Goal: Task Accomplishment & Management: Complete application form

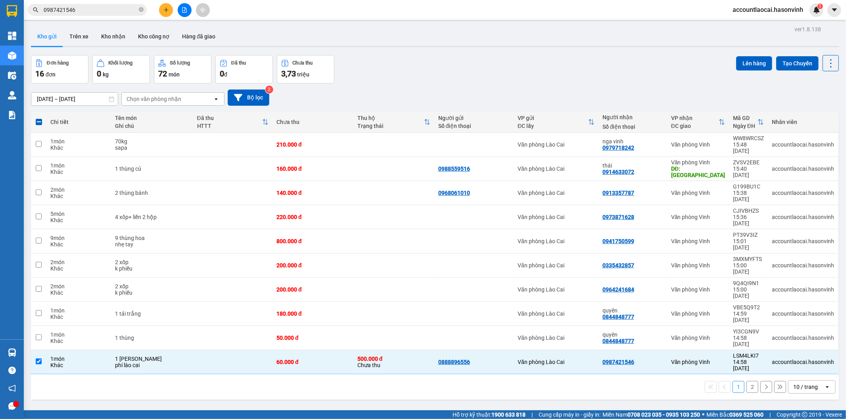
click at [746, 381] on button "2" at bounding box center [752, 387] width 12 height 12
checkbox input "false"
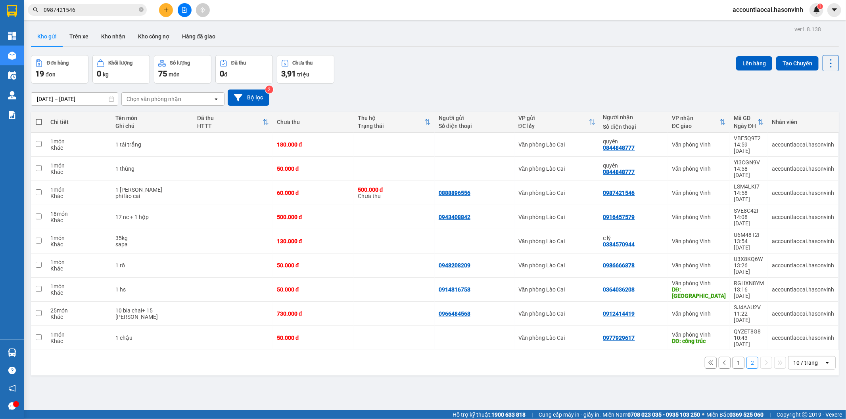
click at [733, 357] on button "1" at bounding box center [738, 363] width 12 height 12
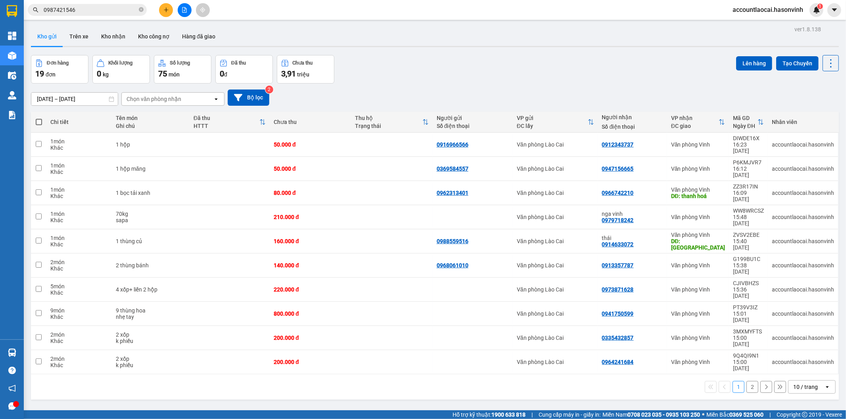
click at [165, 13] on button at bounding box center [166, 10] width 14 height 14
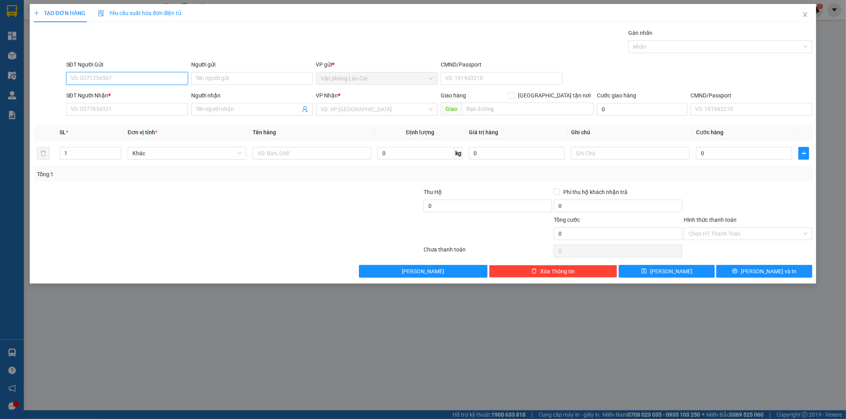
click at [109, 77] on input "SĐT Người Gửi" at bounding box center [127, 78] width 122 height 13
type input "0973424118"
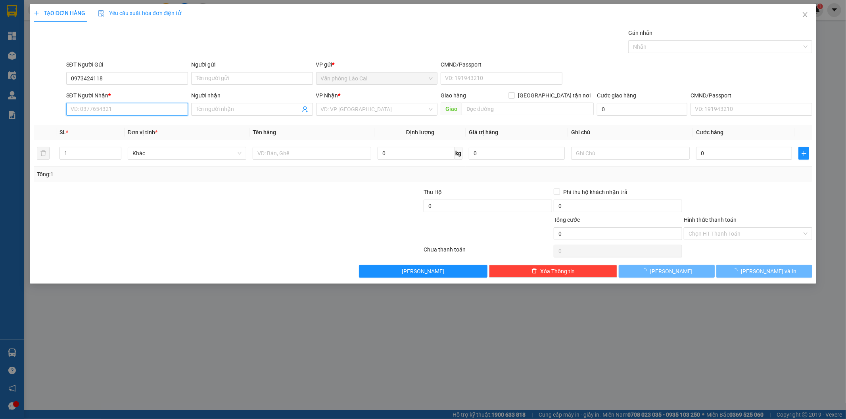
click at [114, 113] on input "SĐT Người Nhận *" at bounding box center [127, 109] width 122 height 13
type input "0896513599"
click at [119, 127] on div "0896513599" at bounding box center [127, 125] width 112 height 9
type input "hồng lĩnh"
type input "3.350.000"
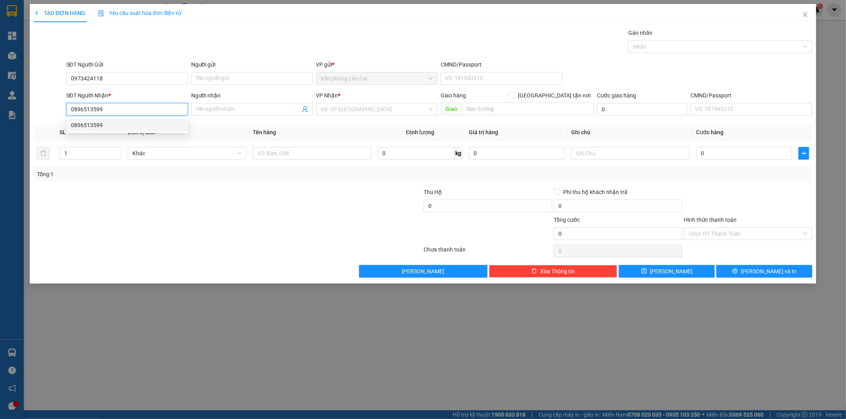
type input "40.000"
type input "400.000"
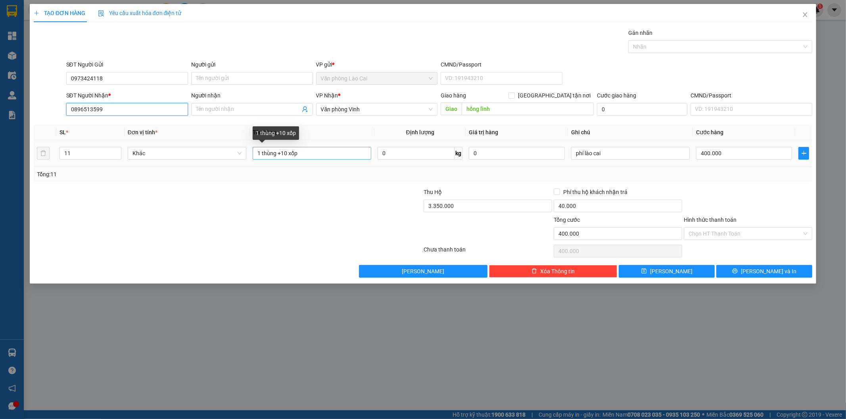
type input "0896513599"
drag, startPoint x: 332, startPoint y: 156, endPoint x: 262, endPoint y: 160, distance: 70.3
click at [262, 160] on input "1 thùng +10 xốp" at bounding box center [312, 153] width 119 height 13
type input "10 xốp + 1 dầy liền 5 + 1 liền 3"
click at [81, 151] on input "11" at bounding box center [90, 153] width 61 height 12
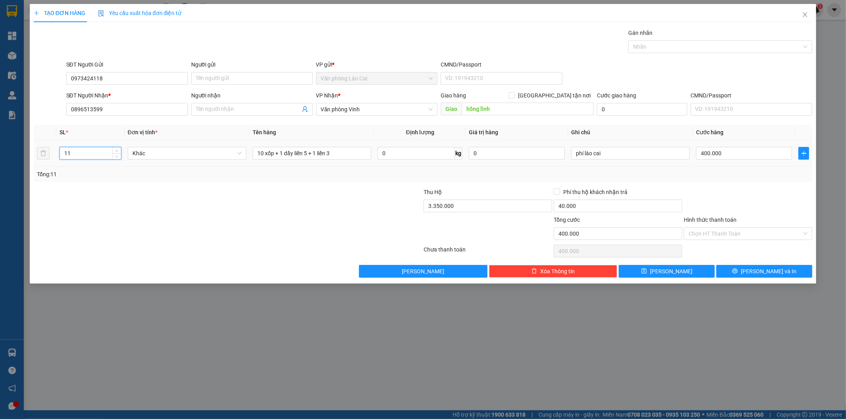
type input "1"
type input "12"
click at [466, 207] on input "3.350.000" at bounding box center [487, 206] width 128 height 13
type input "0"
drag, startPoint x: 611, startPoint y: 155, endPoint x: 559, endPoint y: 177, distance: 56.1
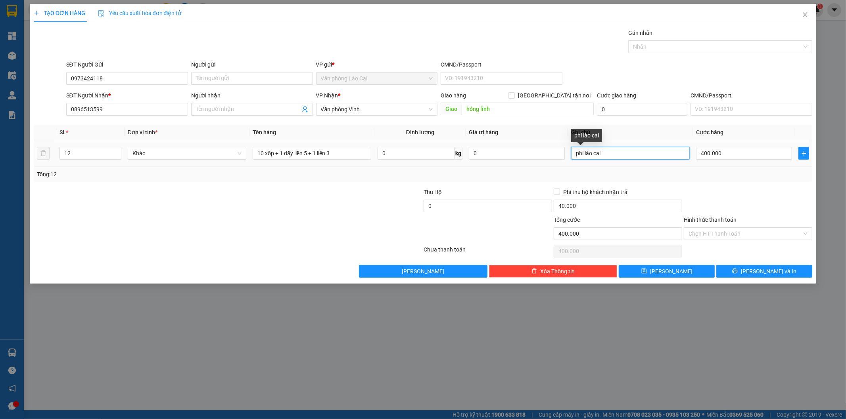
click at [559, 177] on div "SL * Đơn vị tính * Tên hàng Định lượng Giá trị hàng Ghi chú Cước hàng 12 Khác 1…" at bounding box center [423, 153] width 779 height 57
click at [568, 206] on input "40.000" at bounding box center [617, 206] width 128 height 13
type input "0"
click at [720, 157] on input "400.000" at bounding box center [744, 153] width 96 height 13
type input "0"
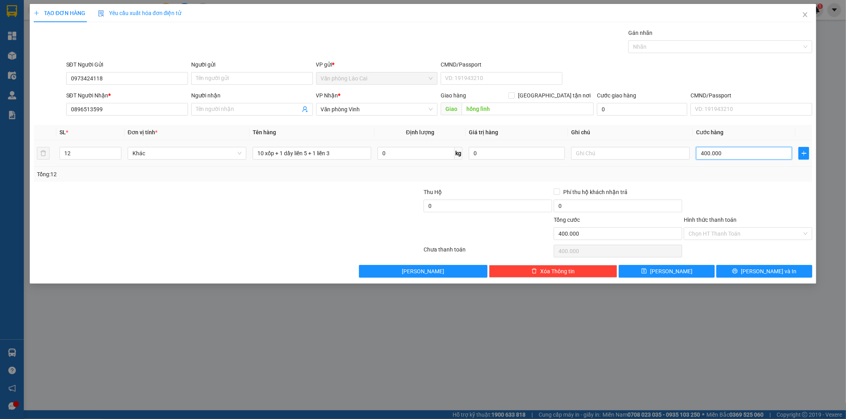
type input "0"
type input "4"
type input "04"
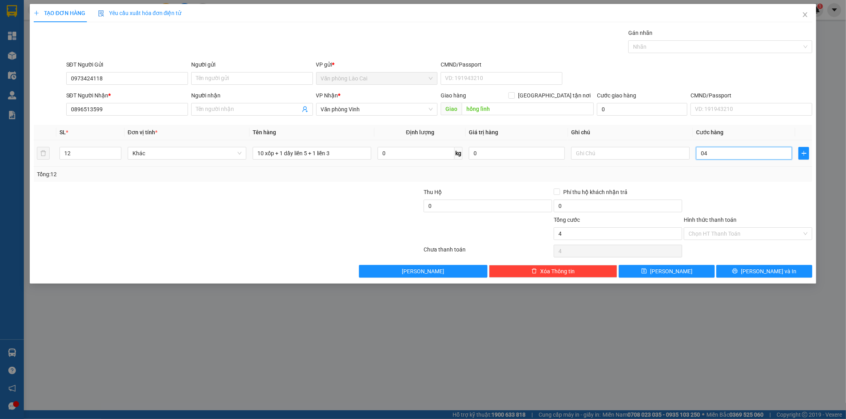
type input "45"
type input "045"
type input "450"
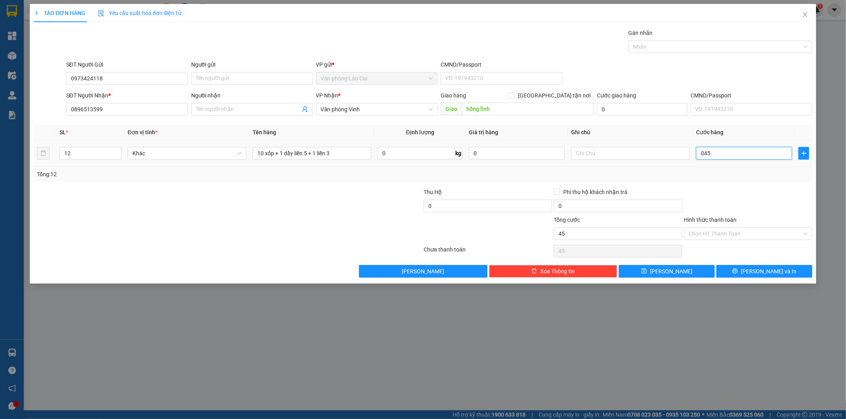
type input "0.450"
type input "4.500"
type input "045.000"
type input "45.000"
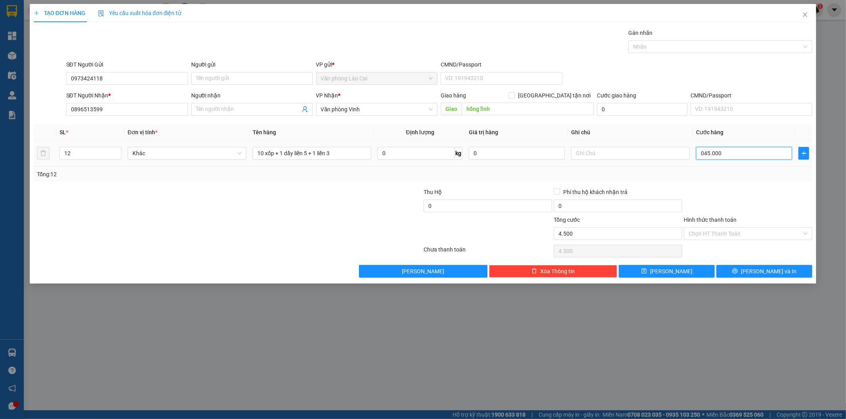
type input "45.000"
type input "450.000"
click at [728, 174] on div "Tổng: 12" at bounding box center [423, 174] width 772 height 9
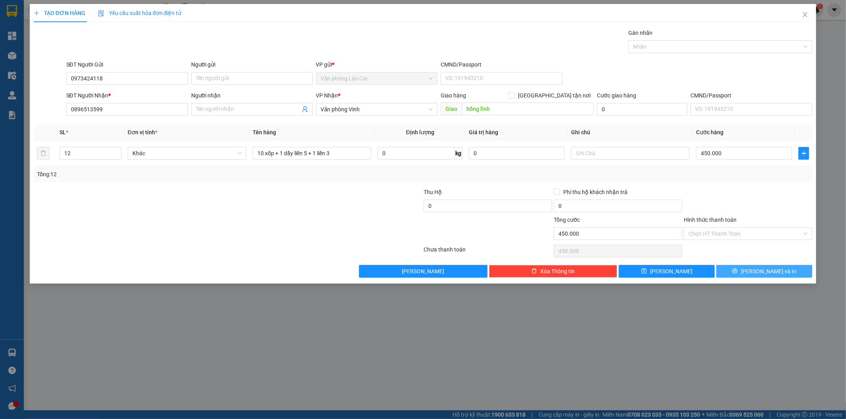
click at [735, 267] on button "[PERSON_NAME] và In" at bounding box center [764, 271] width 96 height 13
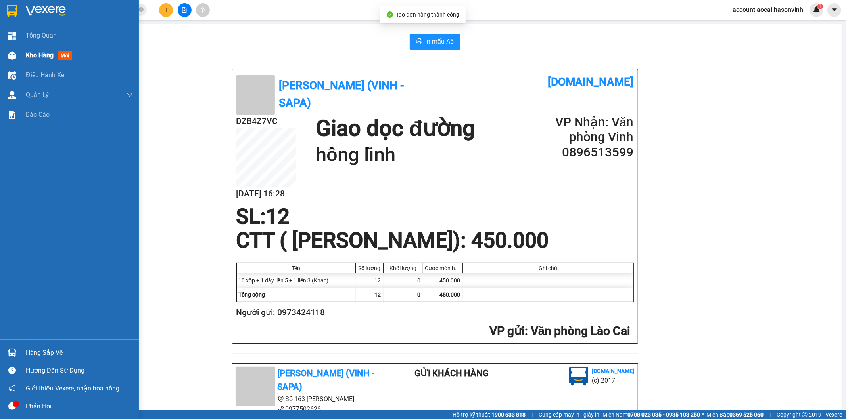
click at [1, 60] on div "Kho hàng mới" at bounding box center [69, 56] width 139 height 20
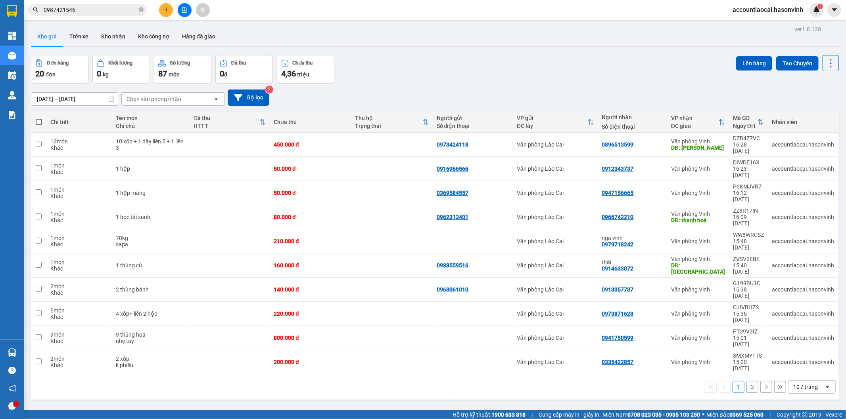
click at [746, 381] on button "2" at bounding box center [752, 387] width 12 height 12
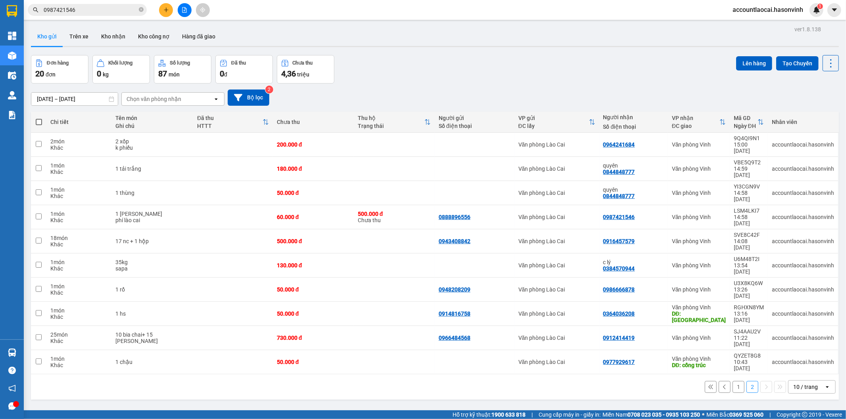
click at [732, 381] on button "1" at bounding box center [738, 387] width 12 height 12
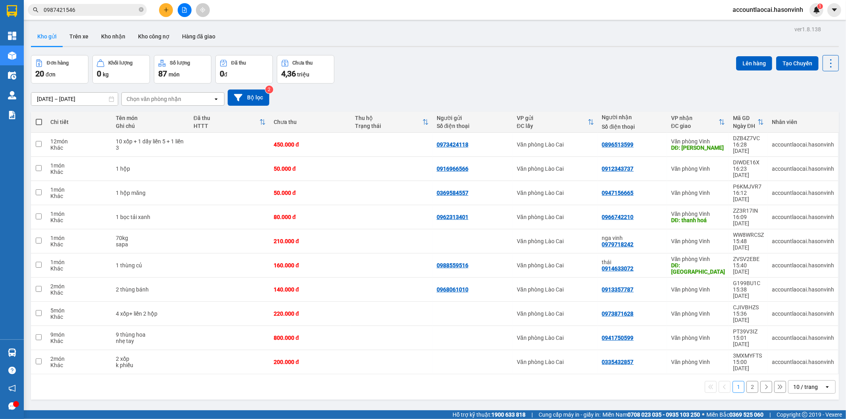
click at [746, 381] on button "2" at bounding box center [752, 387] width 12 height 12
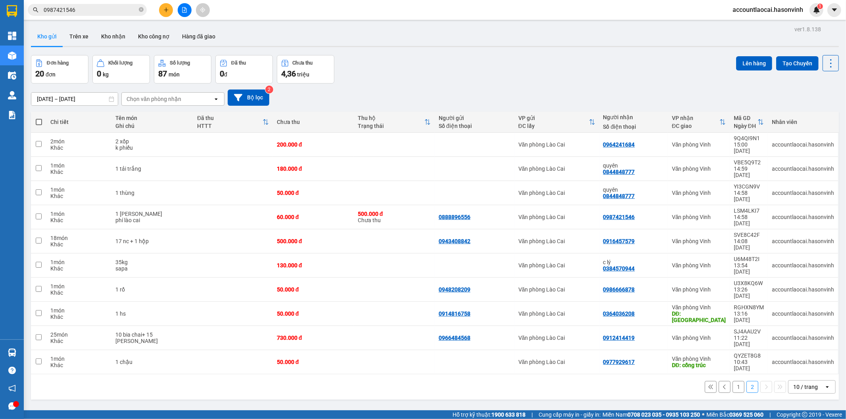
click at [732, 381] on button "1" at bounding box center [738, 387] width 12 height 12
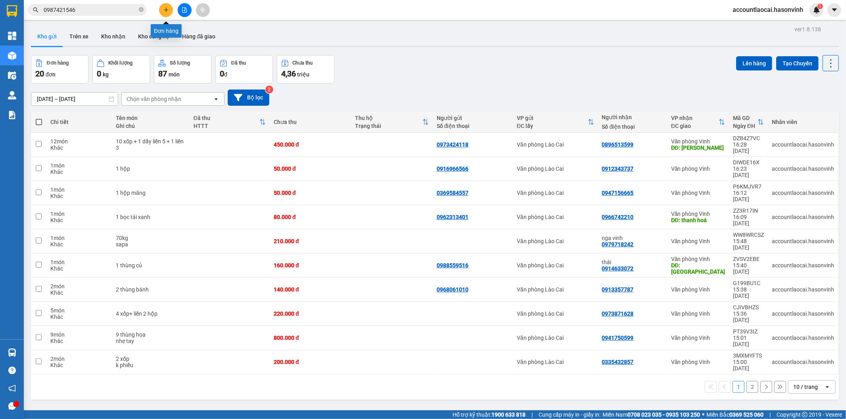
click at [170, 10] on button at bounding box center [166, 10] width 14 height 14
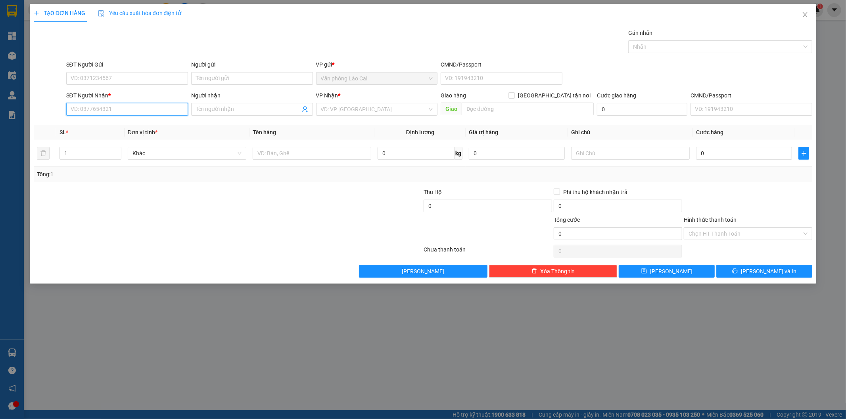
click at [102, 112] on input "SĐT Người Nhận *" at bounding box center [127, 109] width 122 height 13
click at [100, 126] on div "0974760317" at bounding box center [127, 125] width 112 height 9
type input "0974760317"
type input "diễn châu vp an phú"
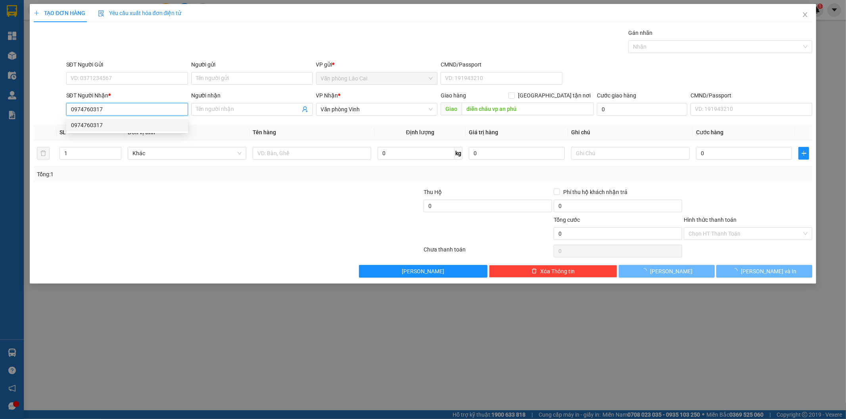
type input "100.000"
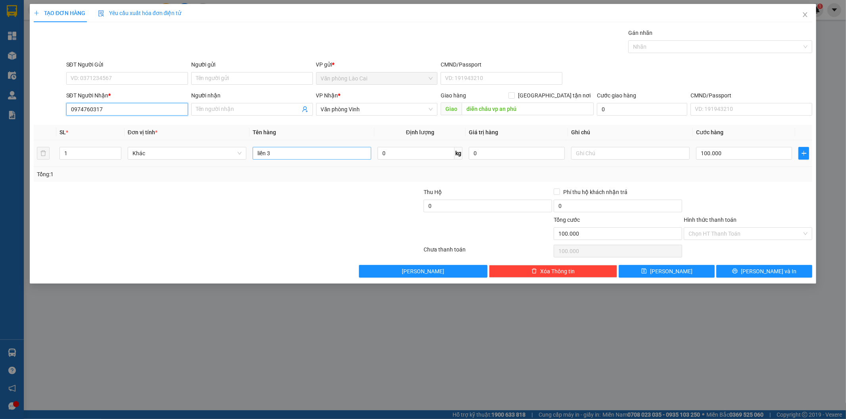
type input "0974760317"
drag, startPoint x: 279, startPoint y: 153, endPoint x: 188, endPoint y: 155, distance: 91.6
click at [188, 155] on tr "1 Khác liền 3 0 kg 0 100.000" at bounding box center [423, 153] width 779 height 27
type input "liền 2+ 2 hộp đào"
click at [81, 147] on input "1" at bounding box center [90, 153] width 61 height 12
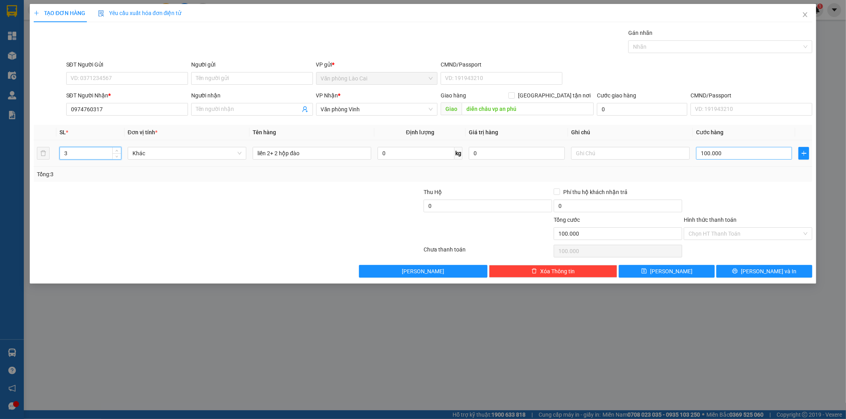
type input "3"
click at [718, 155] on input "100.000" at bounding box center [744, 153] width 96 height 13
type input "1"
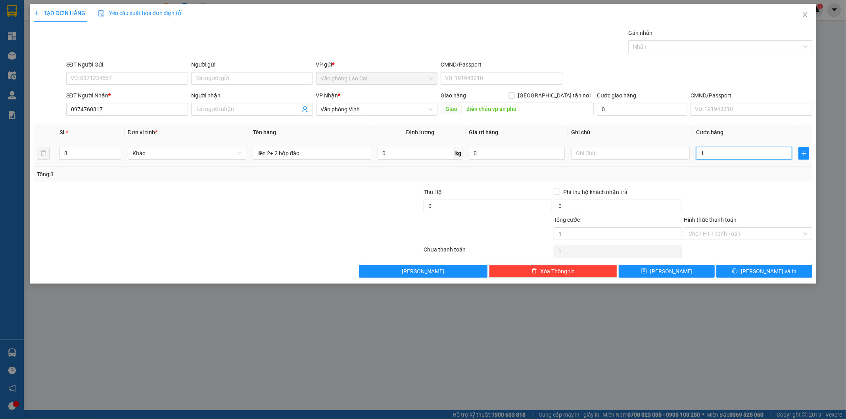
type input "15"
type input "150"
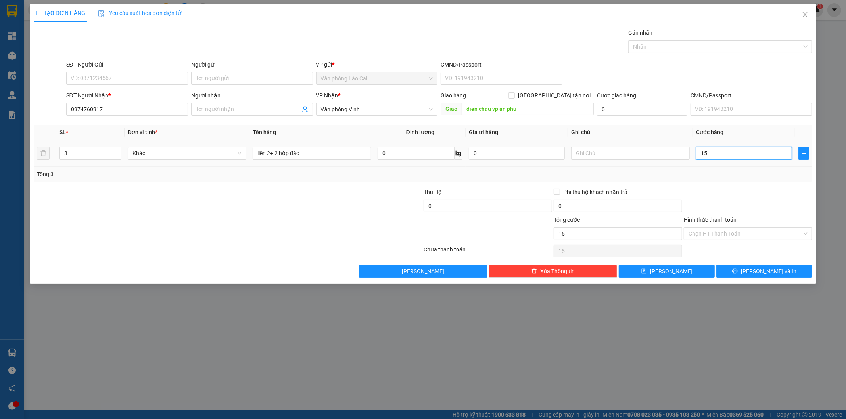
type input "150"
type input "1.500"
type input "15.000"
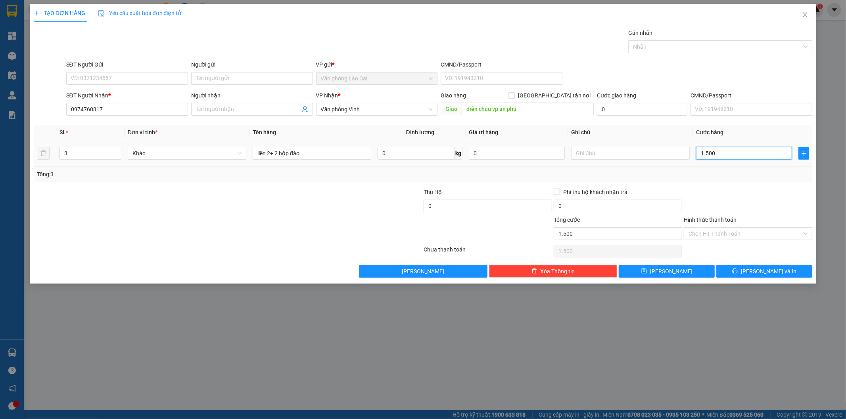
type input "15.000"
type input "150.000"
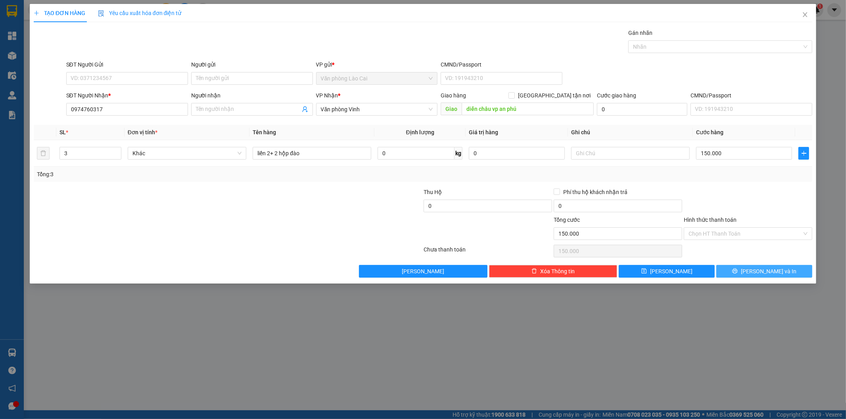
click at [738, 266] on button "[PERSON_NAME] và In" at bounding box center [764, 271] width 96 height 13
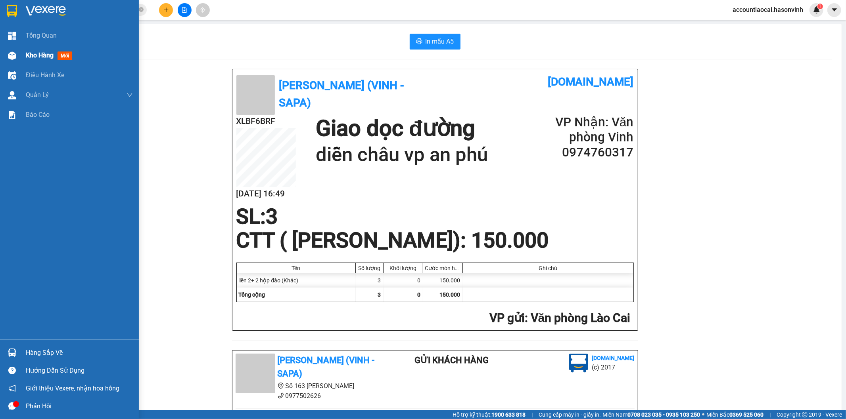
click at [0, 50] on div "Kho hàng mới" at bounding box center [69, 56] width 139 height 20
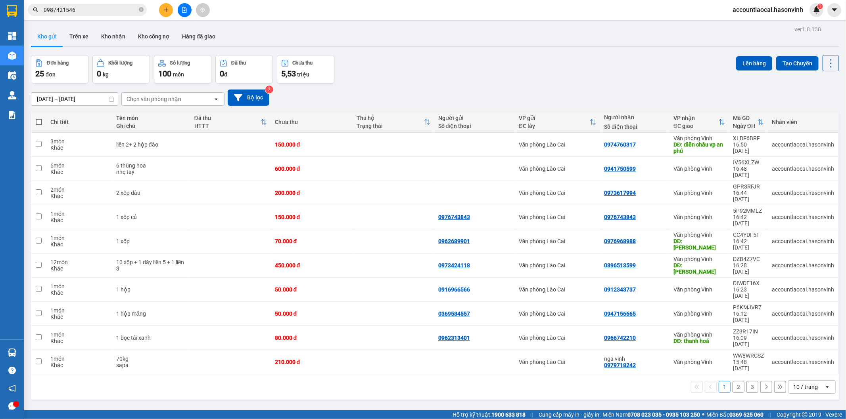
click at [732, 381] on button "2" at bounding box center [738, 387] width 12 height 12
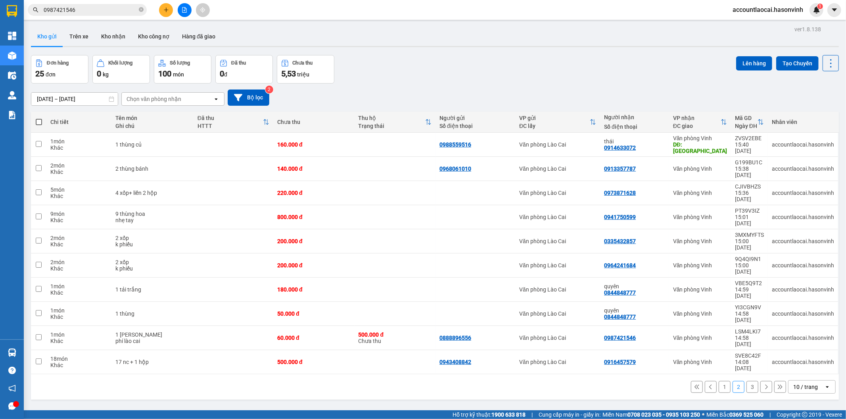
click at [746, 381] on button "3" at bounding box center [752, 387] width 12 height 12
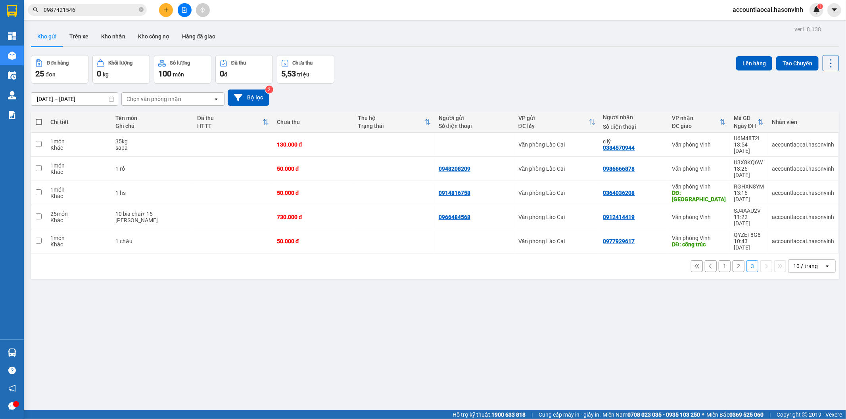
click at [718, 260] on button "1" at bounding box center [724, 266] width 12 height 12
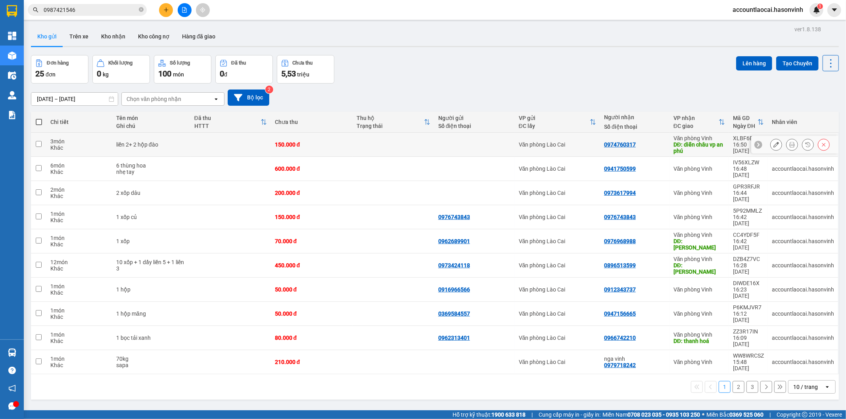
click at [500, 146] on div at bounding box center [474, 145] width 73 height 6
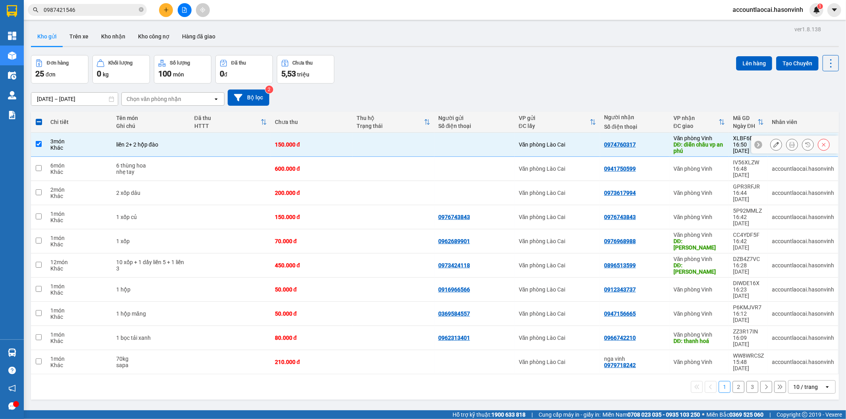
click at [500, 146] on div at bounding box center [474, 145] width 73 height 6
checkbox input "false"
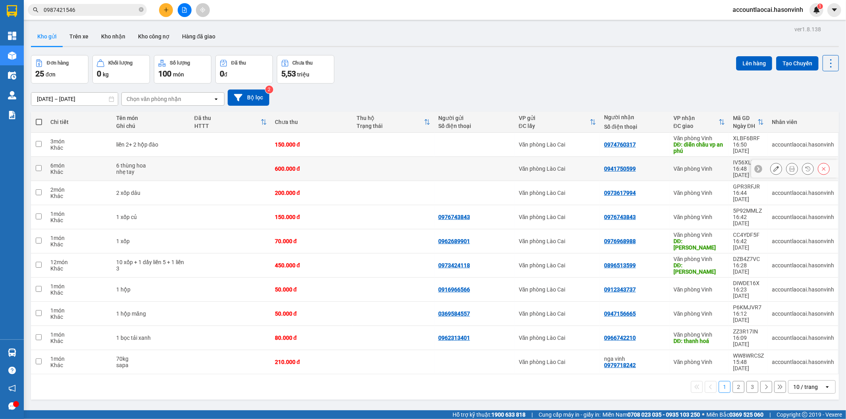
click at [395, 164] on td at bounding box center [393, 169] width 82 height 24
checkbox input "true"
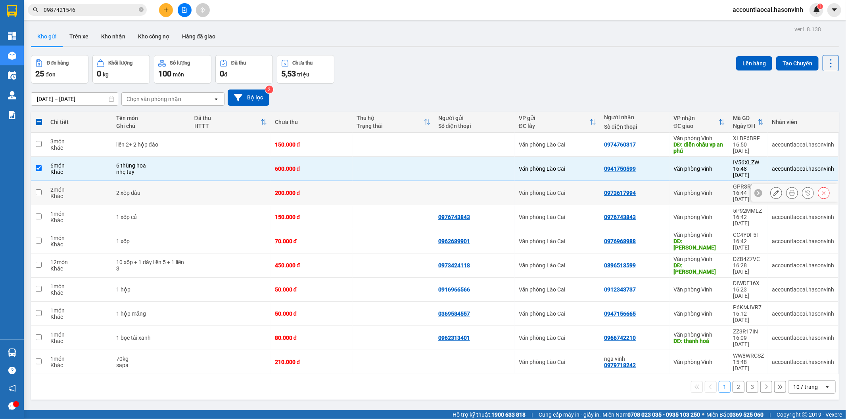
click at [383, 183] on td at bounding box center [393, 193] width 82 height 24
checkbox input "true"
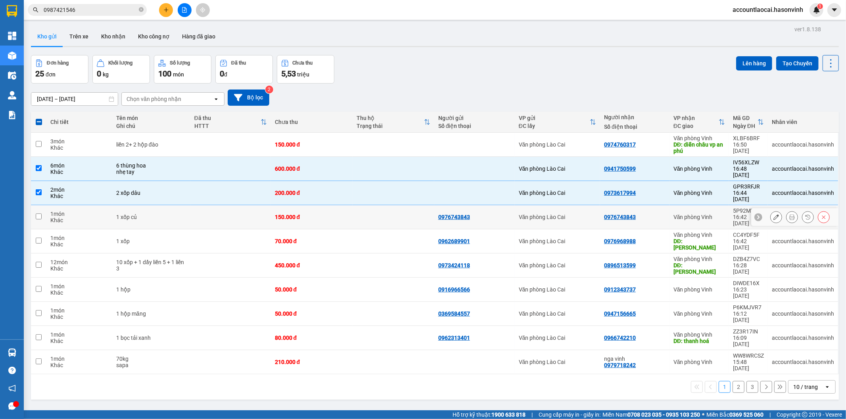
click at [383, 205] on td at bounding box center [393, 217] width 82 height 24
checkbox input "true"
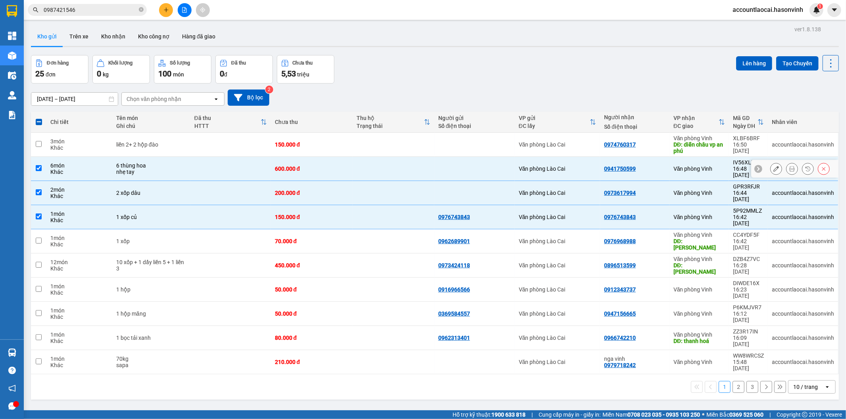
click at [331, 166] on div "600.000 đ" at bounding box center [312, 169] width 74 height 6
checkbox input "false"
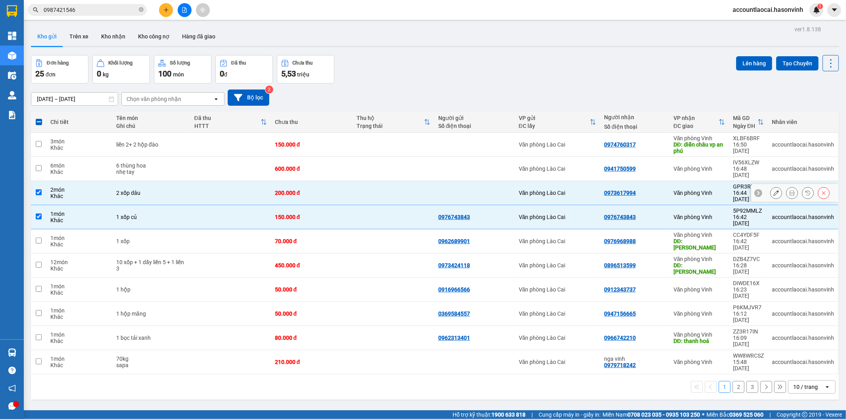
click at [328, 190] on div "200.000 đ" at bounding box center [312, 193] width 74 height 6
checkbox input "false"
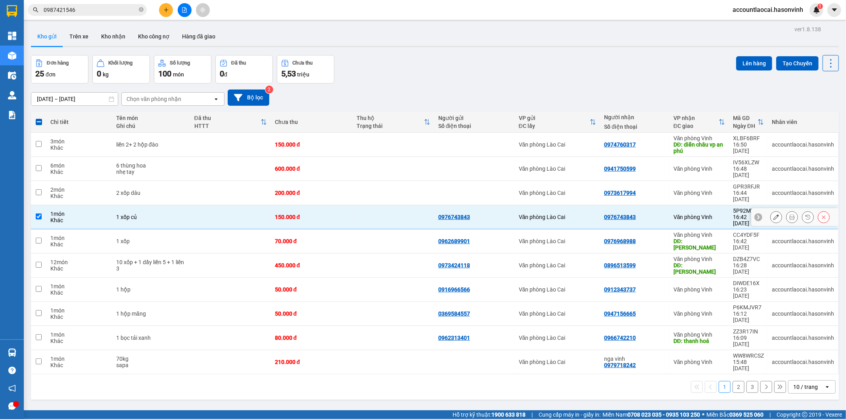
click at [327, 205] on td "150.000 đ" at bounding box center [312, 217] width 82 height 24
checkbox input "false"
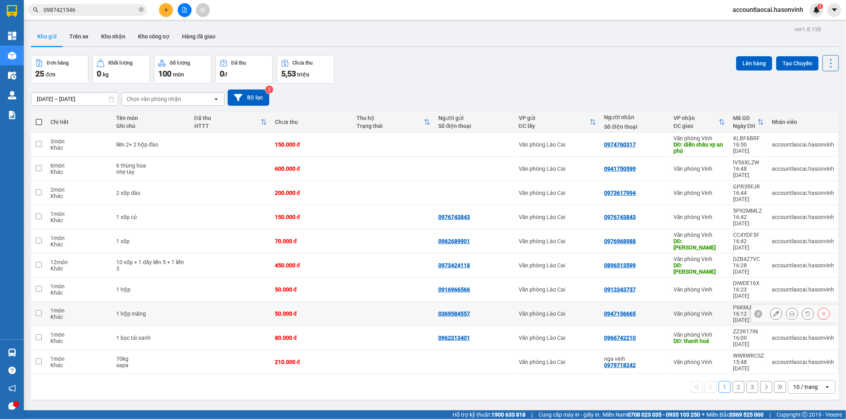
click at [312, 311] on div "50.000 đ" at bounding box center [312, 314] width 74 height 6
checkbox input "true"
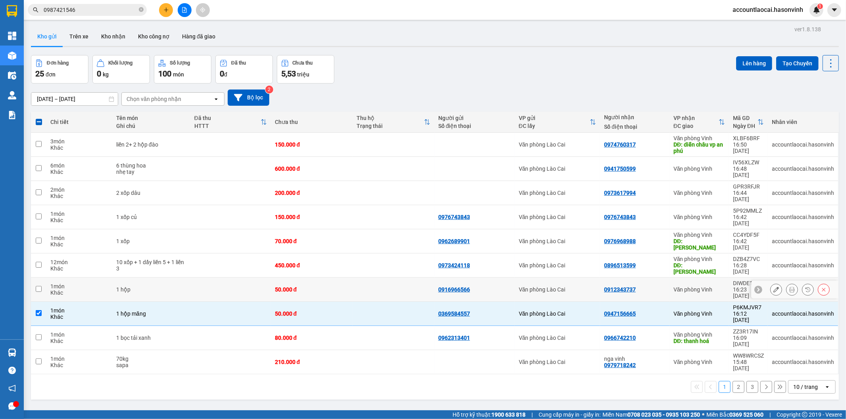
click at [312, 278] on td "50.000 đ" at bounding box center [312, 290] width 82 height 24
checkbox input "true"
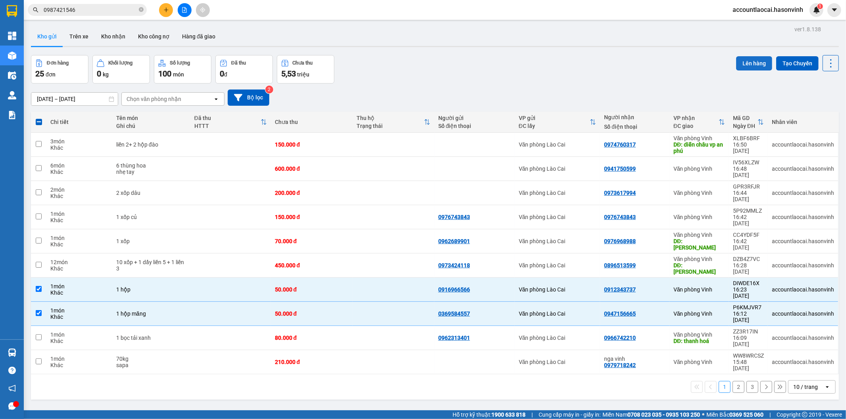
click at [736, 67] on button "Lên hàng" at bounding box center [754, 63] width 36 height 14
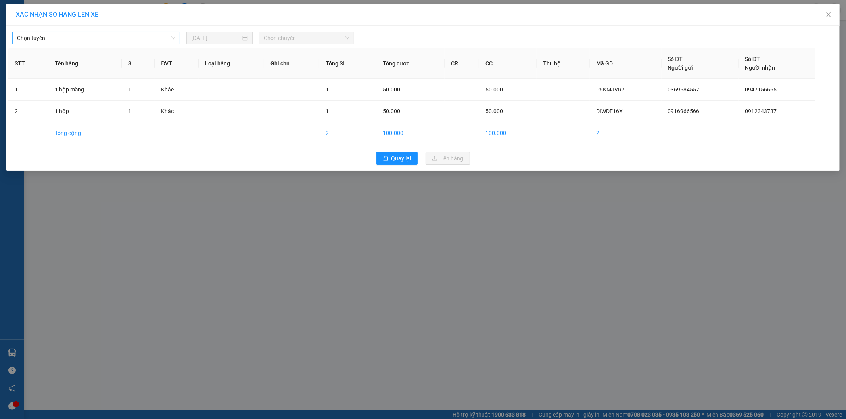
drag, startPoint x: 96, startPoint y: 38, endPoint x: 94, endPoint y: 43, distance: 4.8
click at [94, 43] on span "Chọn tuyến" at bounding box center [96, 38] width 158 height 12
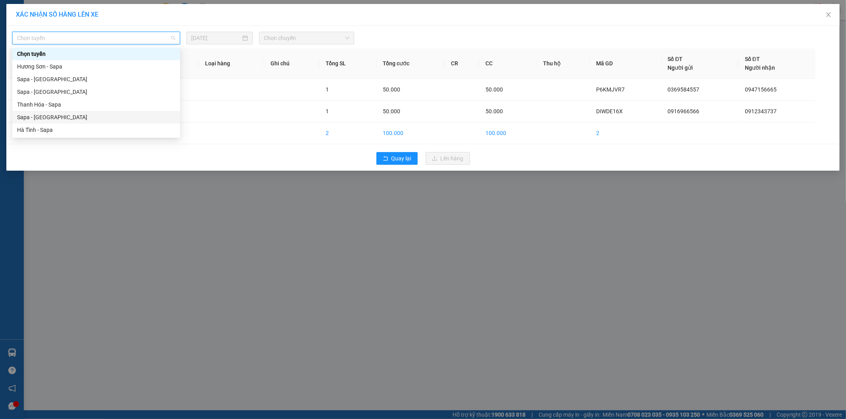
click at [57, 115] on div "Sapa - [GEOGRAPHIC_DATA]" at bounding box center [96, 117] width 158 height 9
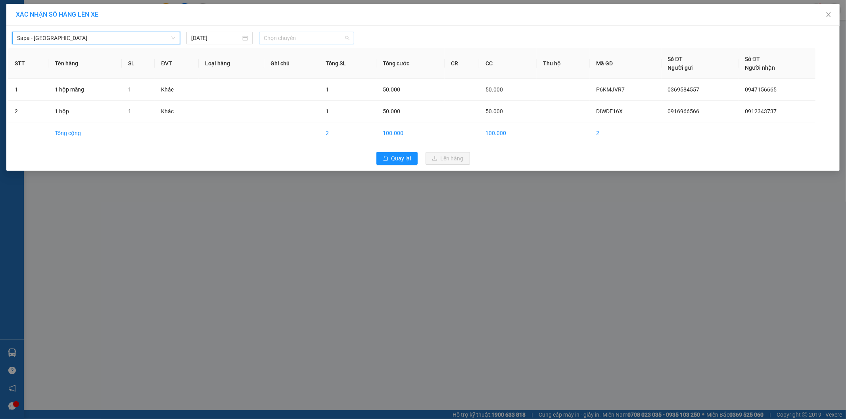
click at [294, 33] on span "Chọn chuyến" at bounding box center [307, 38] width 86 height 12
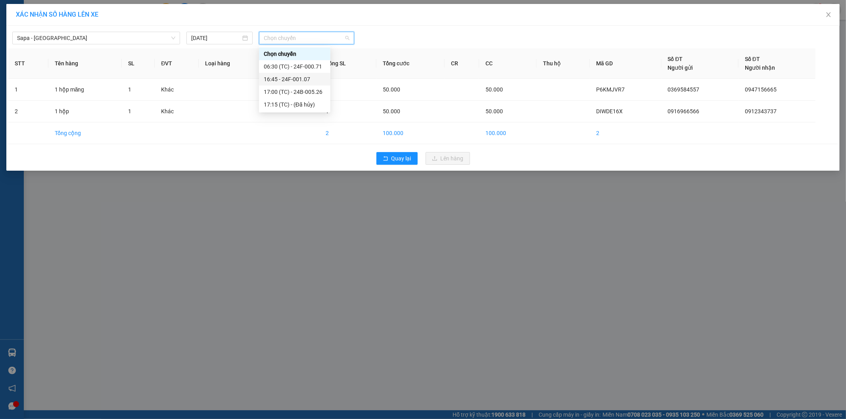
click at [293, 82] on div "16:45 - 24F-001.07" at bounding box center [295, 79] width 62 height 9
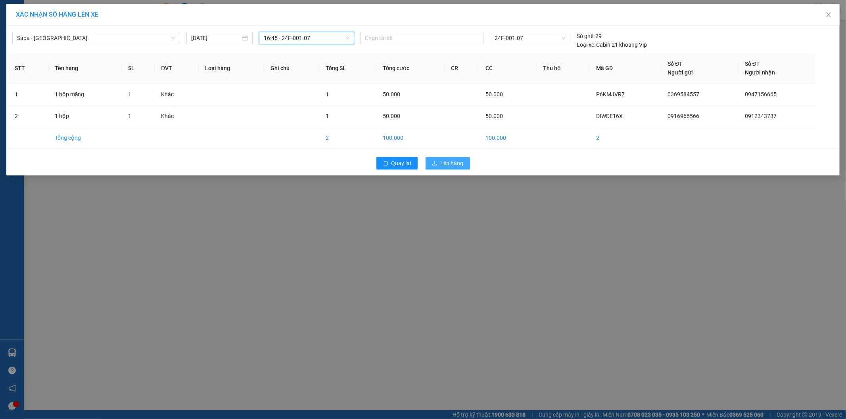
click at [453, 164] on span "Lên hàng" at bounding box center [451, 163] width 23 height 9
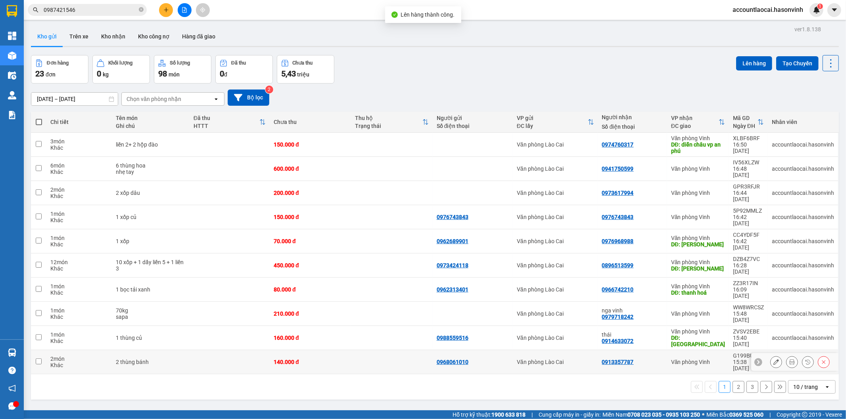
click at [412, 350] on td at bounding box center [391, 362] width 81 height 24
checkbox input "true"
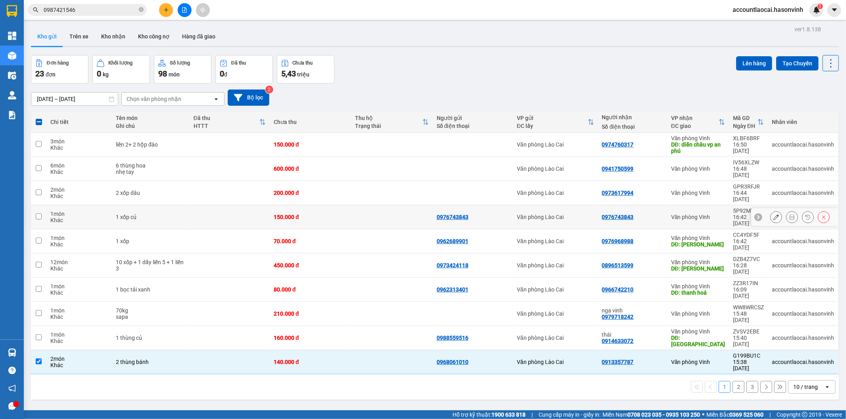
click at [281, 214] on div "150.000 đ" at bounding box center [310, 217] width 73 height 6
checkbox input "true"
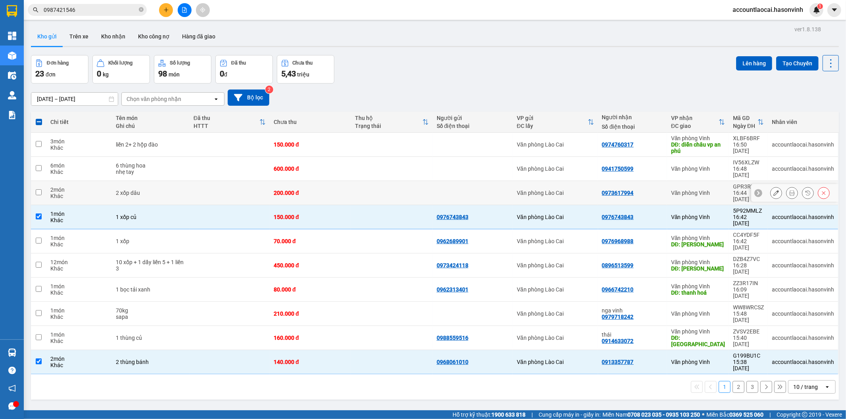
drag, startPoint x: 271, startPoint y: 185, endPoint x: 272, endPoint y: 181, distance: 4.0
click at [272, 184] on td "200.000 đ" at bounding box center [310, 193] width 81 height 24
checkbox input "true"
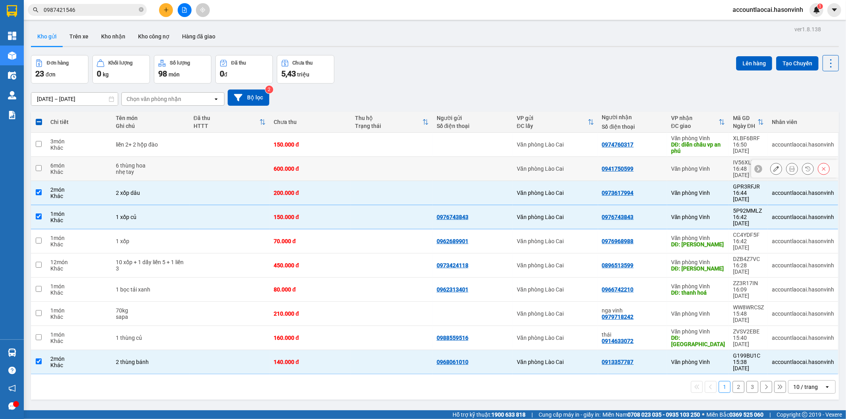
click at [270, 167] on td "600.000 đ" at bounding box center [310, 169] width 81 height 24
checkbox input "true"
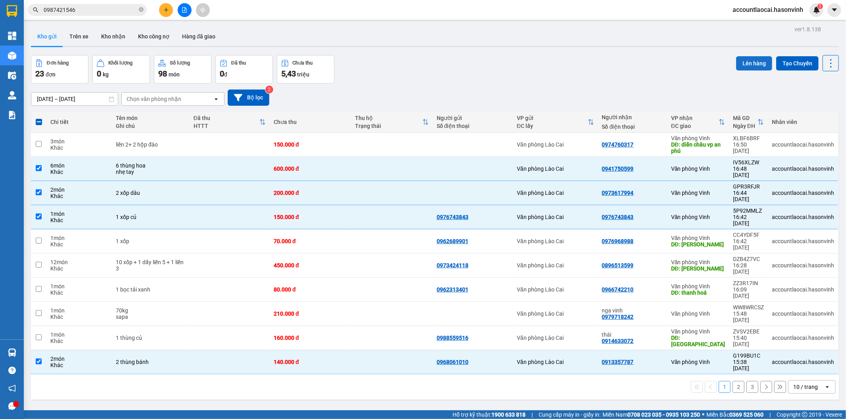
click at [751, 58] on button "Lên hàng" at bounding box center [754, 63] width 36 height 14
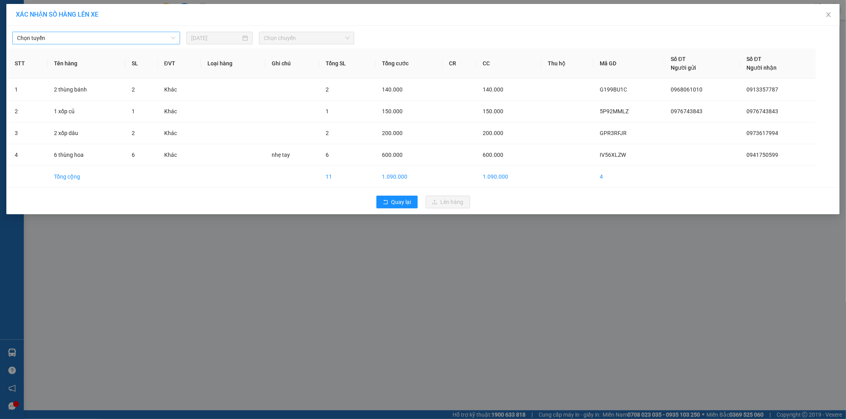
click at [105, 39] on span "Chọn tuyến" at bounding box center [96, 38] width 158 height 12
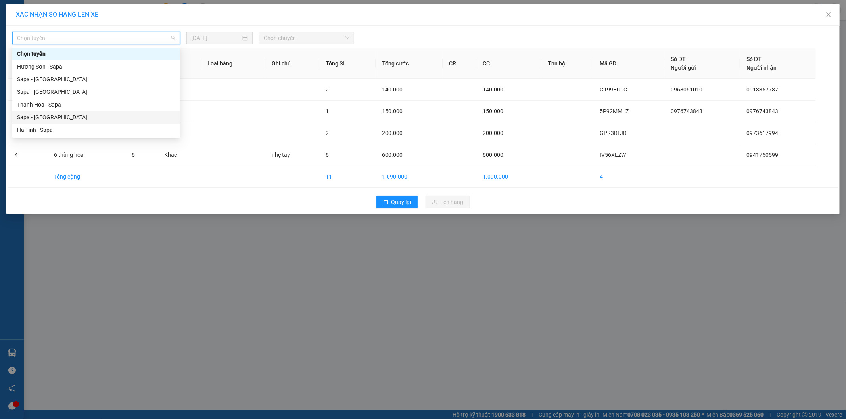
click at [71, 114] on div "Sapa - [GEOGRAPHIC_DATA]" at bounding box center [96, 117] width 158 height 9
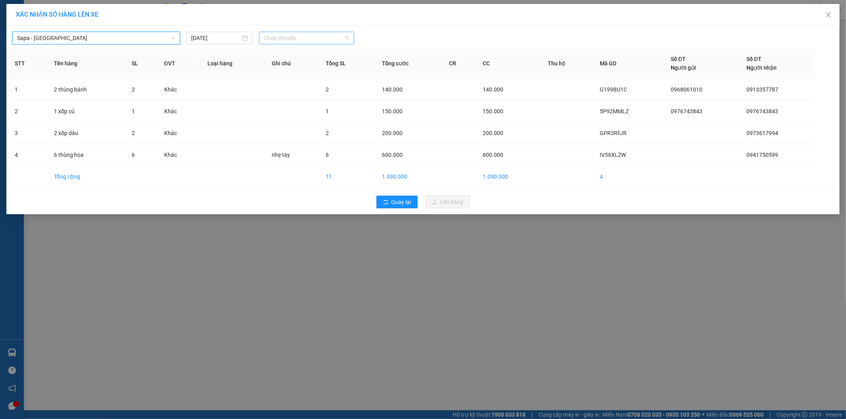
click at [332, 36] on span "Chọn chuyến" at bounding box center [307, 38] width 86 height 12
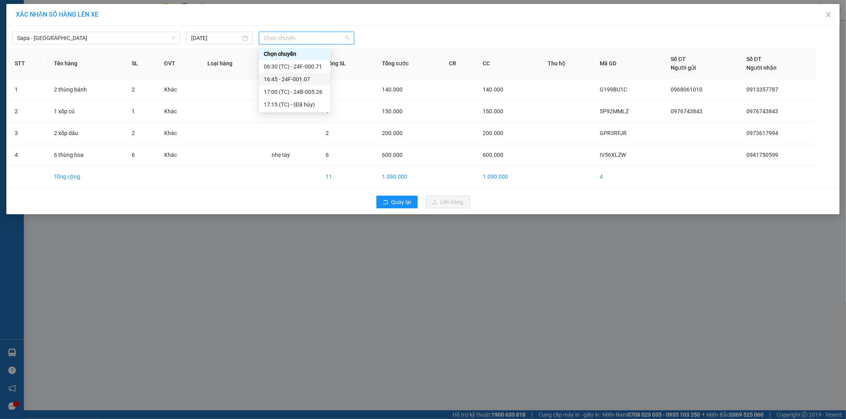
click at [308, 80] on div "16:45 - 24F-001.07" at bounding box center [295, 79] width 62 height 9
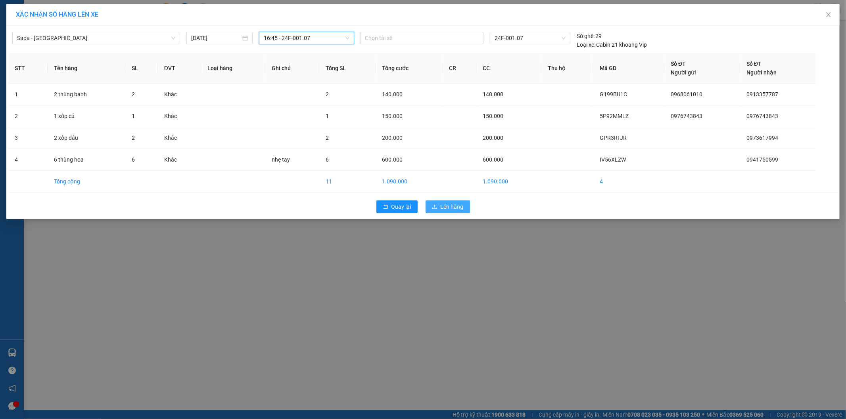
click at [448, 201] on button "Lên hàng" at bounding box center [447, 207] width 44 height 13
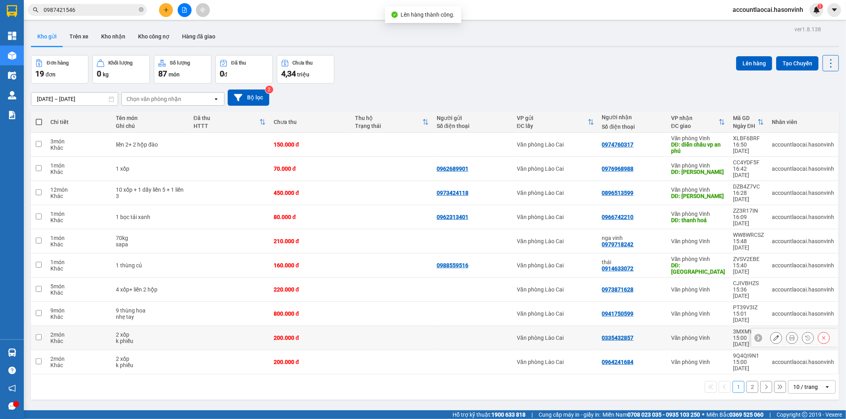
scroll to position [36, 0]
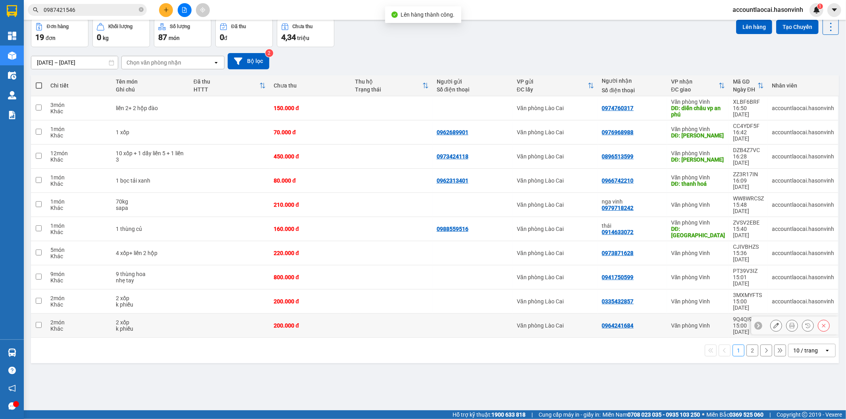
drag, startPoint x: 262, startPoint y: 272, endPoint x: 256, endPoint y: 268, distance: 6.8
click at [261, 314] on td at bounding box center [230, 326] width 80 height 24
checkbox input "true"
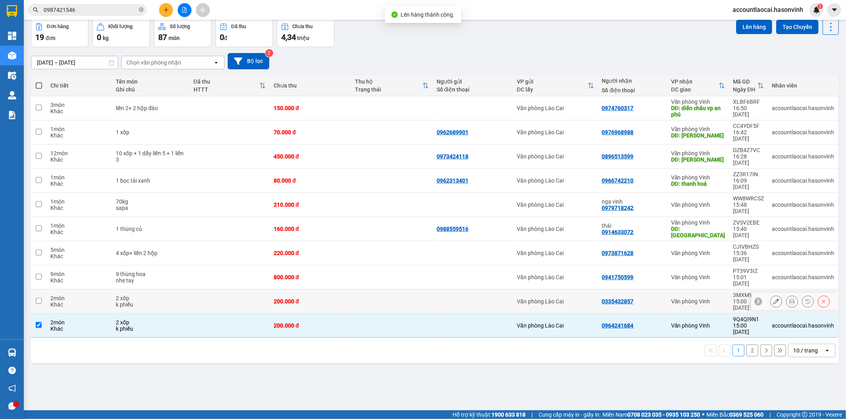
click at [251, 290] on td at bounding box center [230, 302] width 80 height 24
checkbox input "true"
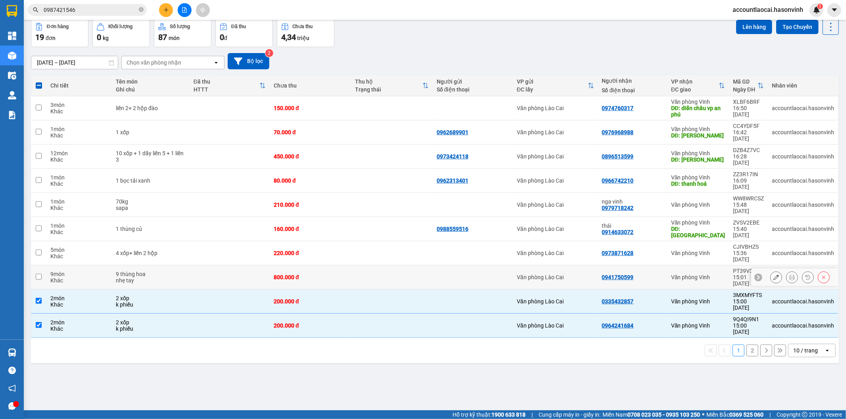
click at [252, 266] on td at bounding box center [230, 278] width 80 height 24
checkbox input "true"
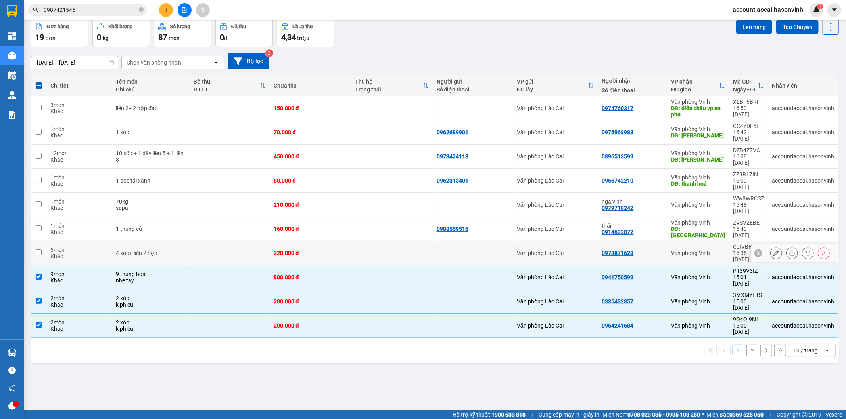
click at [255, 241] on td at bounding box center [230, 253] width 80 height 24
checkbox input "true"
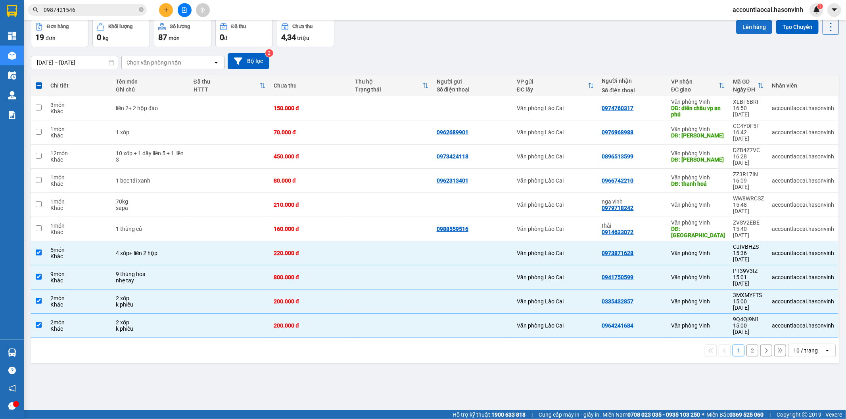
click at [743, 28] on button "Lên hàng" at bounding box center [754, 27] width 36 height 14
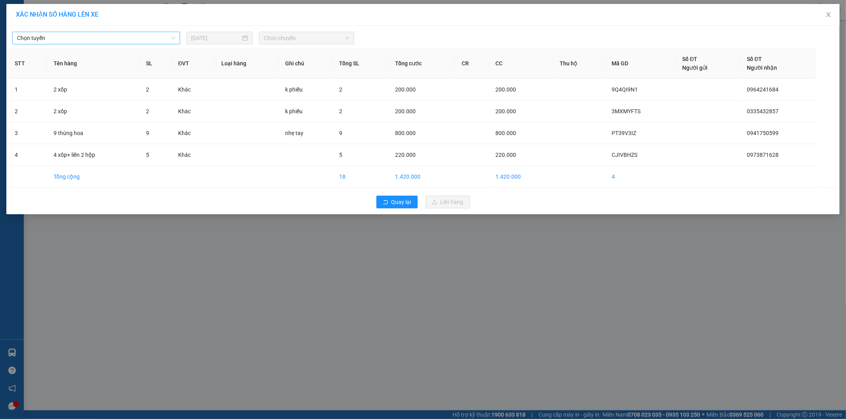
click at [86, 40] on span "Chọn tuyến" at bounding box center [96, 38] width 158 height 12
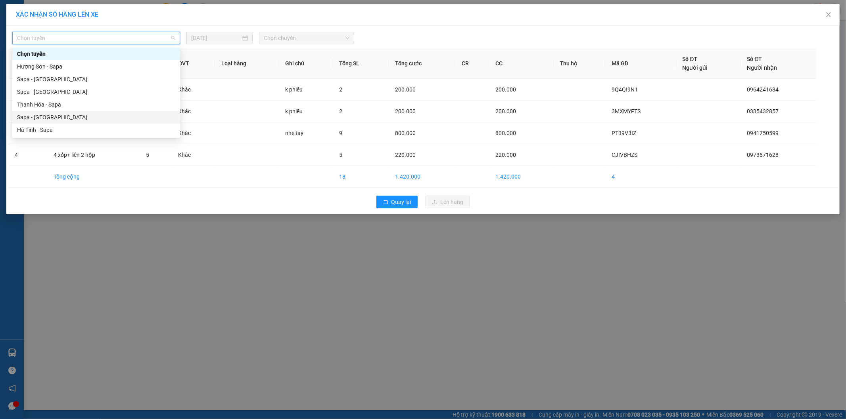
click at [33, 117] on div "Sapa - [GEOGRAPHIC_DATA]" at bounding box center [96, 117] width 158 height 9
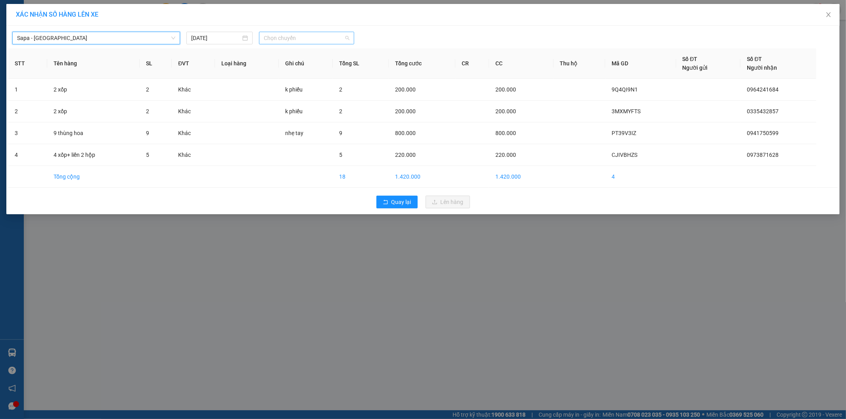
drag, startPoint x: 295, startPoint y: 38, endPoint x: 283, endPoint y: 80, distance: 43.8
click at [293, 39] on span "Chọn chuyến" at bounding box center [307, 38] width 86 height 12
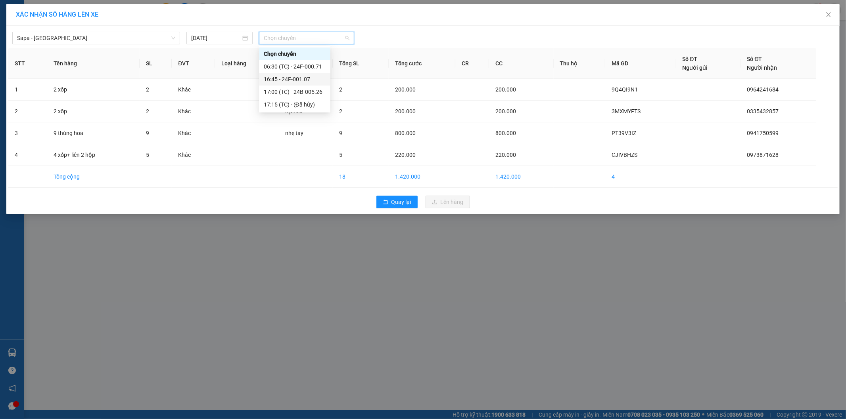
click at [284, 82] on div "16:45 - 24F-001.07" at bounding box center [295, 79] width 62 height 9
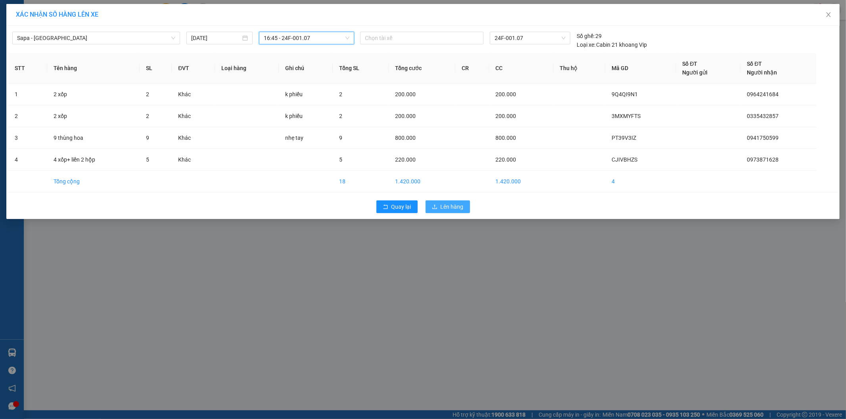
click at [457, 207] on span "Lên hàng" at bounding box center [451, 207] width 23 height 9
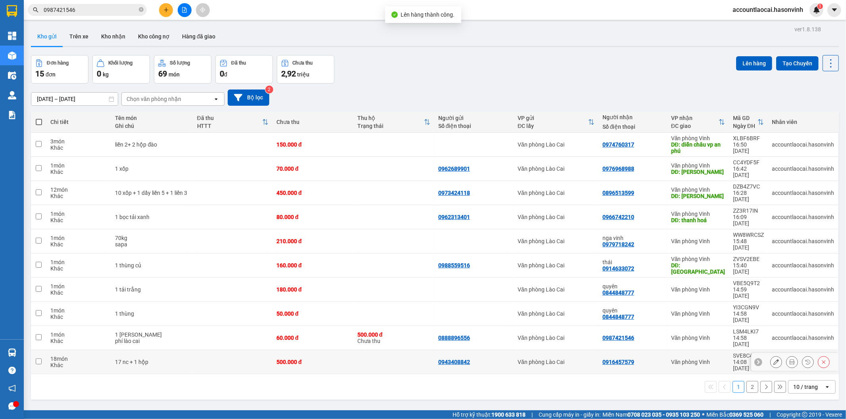
click at [276, 359] on div "500.000 đ" at bounding box center [312, 362] width 73 height 6
checkbox input "true"
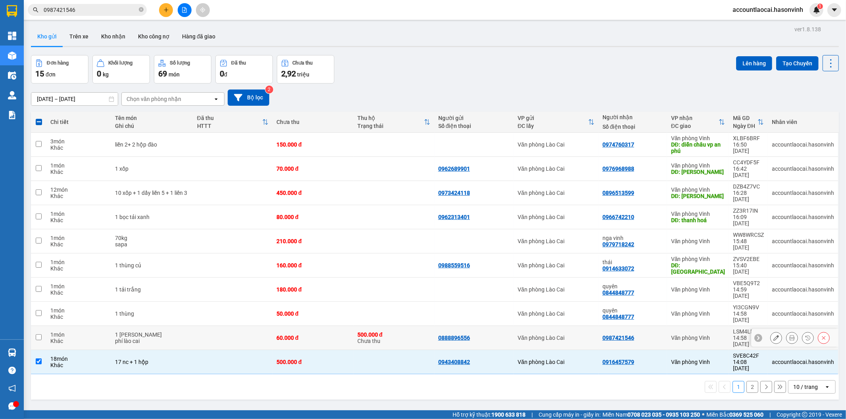
click at [201, 326] on td at bounding box center [233, 338] width 80 height 24
checkbox input "true"
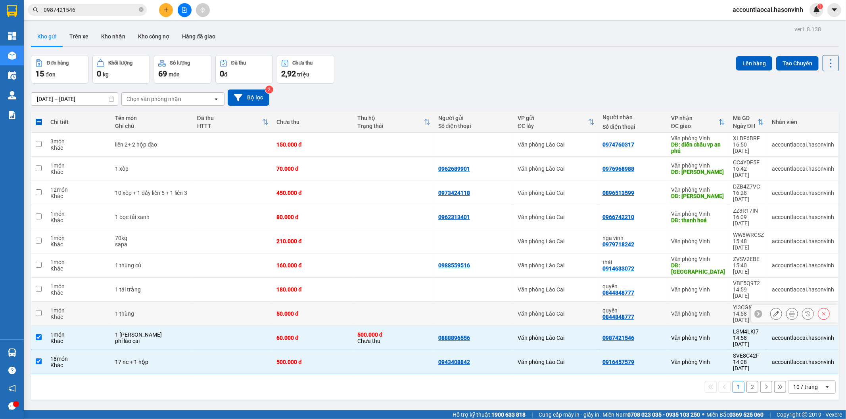
click at [193, 302] on td at bounding box center [233, 314] width 80 height 24
checkbox input "true"
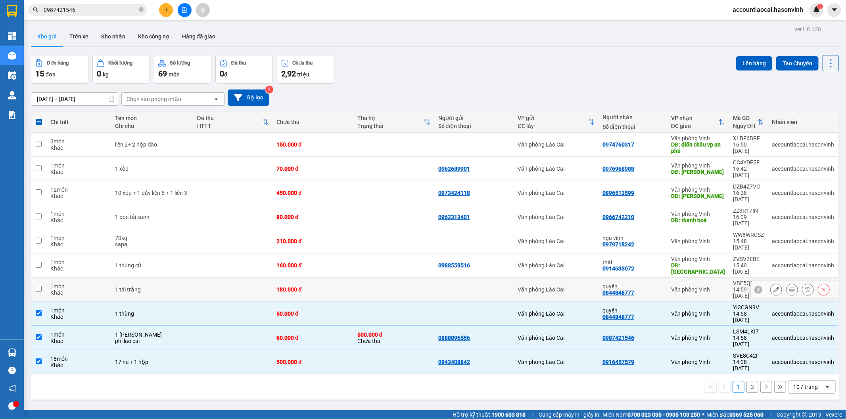
click at [200, 278] on td at bounding box center [233, 290] width 80 height 24
checkbox input "true"
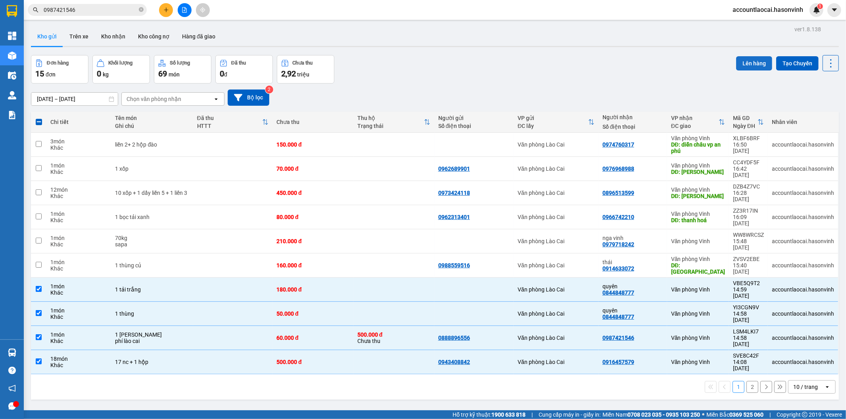
click at [736, 64] on button "Lên hàng" at bounding box center [754, 63] width 36 height 14
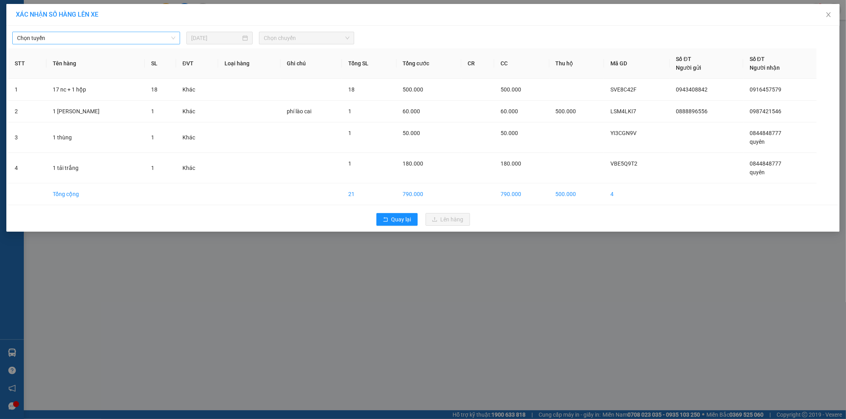
click at [47, 41] on span "Chọn tuyến" at bounding box center [96, 38] width 158 height 12
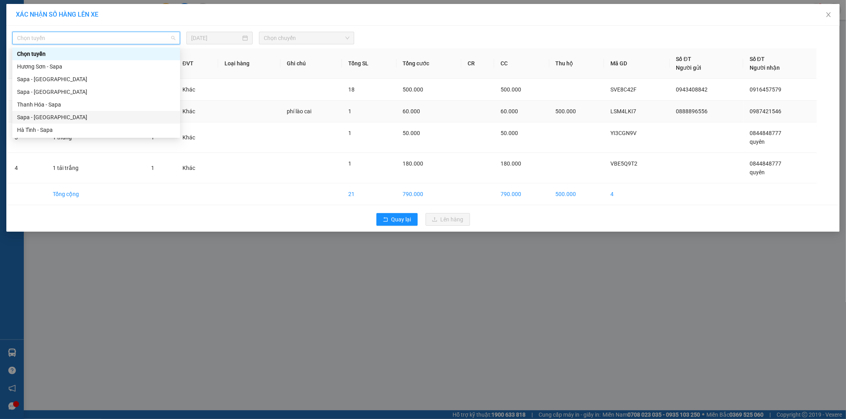
drag, startPoint x: 34, startPoint y: 117, endPoint x: 49, endPoint y: 105, distance: 18.9
click at [41, 113] on div "Sapa - [GEOGRAPHIC_DATA]" at bounding box center [96, 117] width 158 height 9
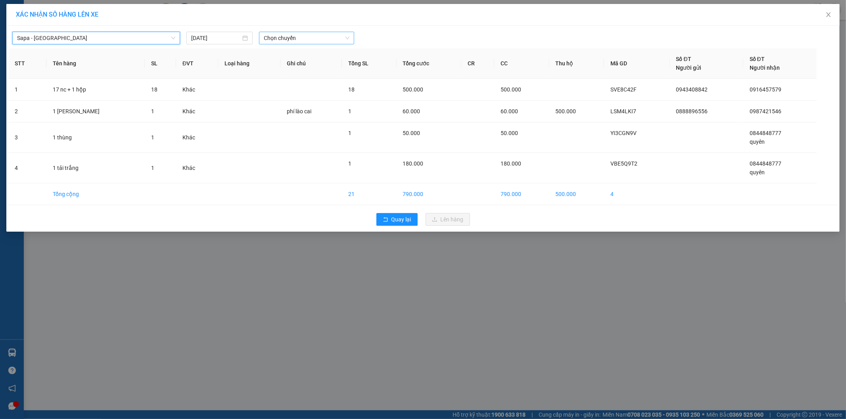
click at [292, 41] on span "Chọn chuyến" at bounding box center [307, 38] width 86 height 12
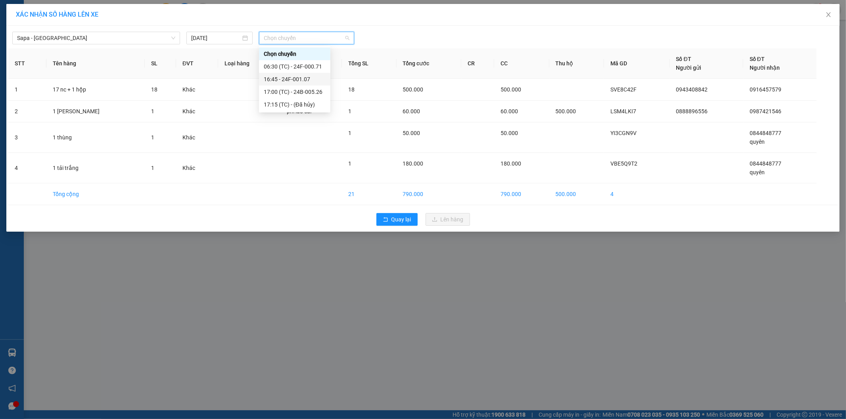
click at [308, 80] on div "16:45 - 24F-001.07" at bounding box center [295, 79] width 62 height 9
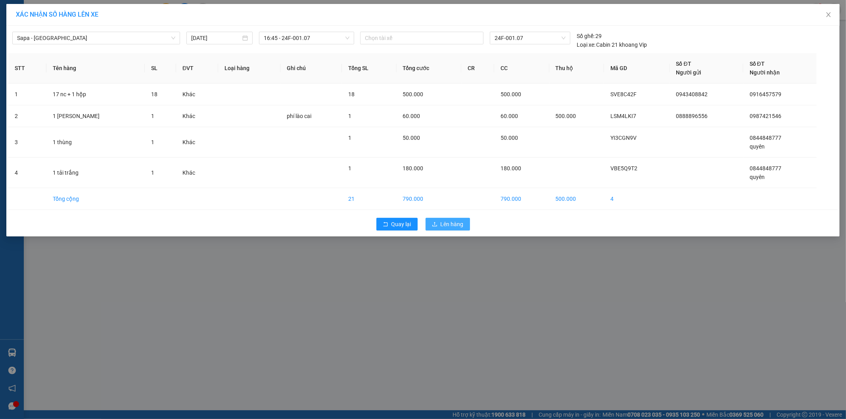
click at [444, 227] on span "Lên hàng" at bounding box center [451, 224] width 23 height 9
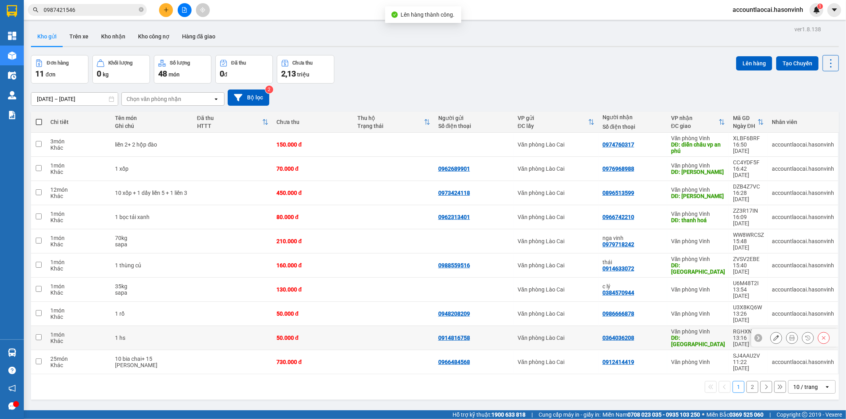
click at [376, 326] on td at bounding box center [393, 338] width 81 height 24
checkbox input "true"
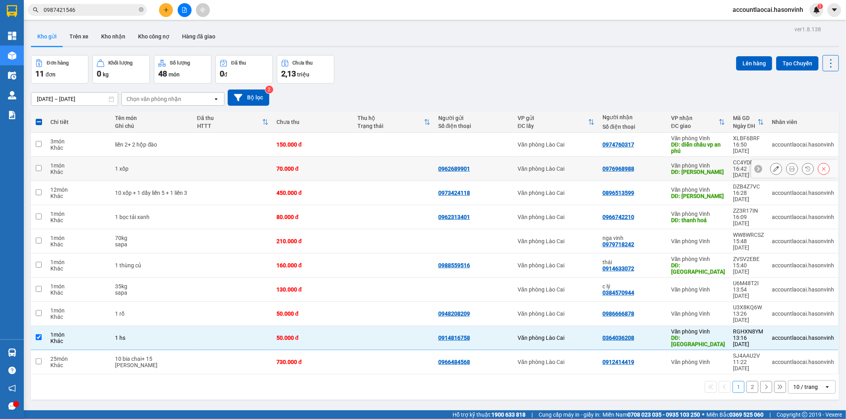
click at [276, 166] on div "70.000 đ" at bounding box center [312, 169] width 73 height 6
checkbox input "true"
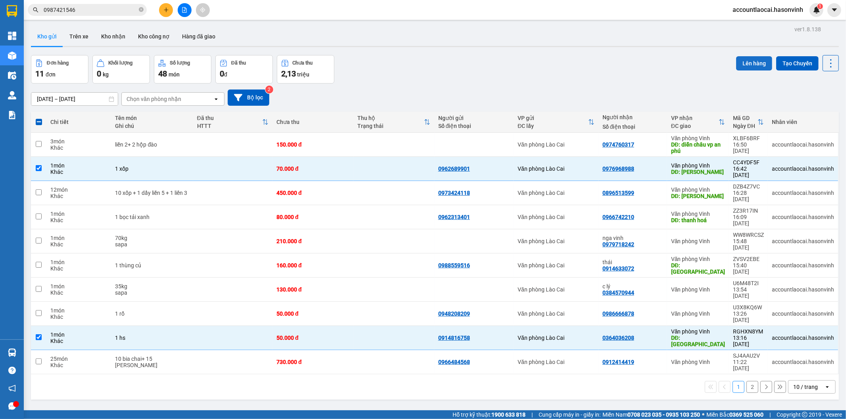
click at [756, 65] on button "Lên hàng" at bounding box center [754, 63] width 36 height 14
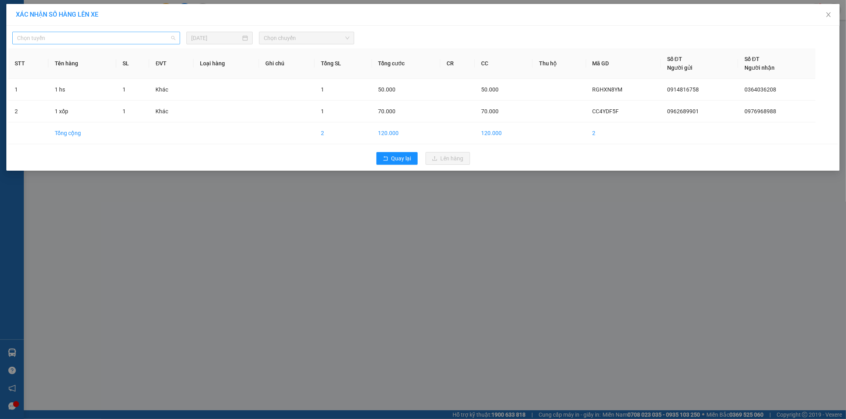
click at [102, 42] on span "Chọn tuyến" at bounding box center [96, 38] width 158 height 12
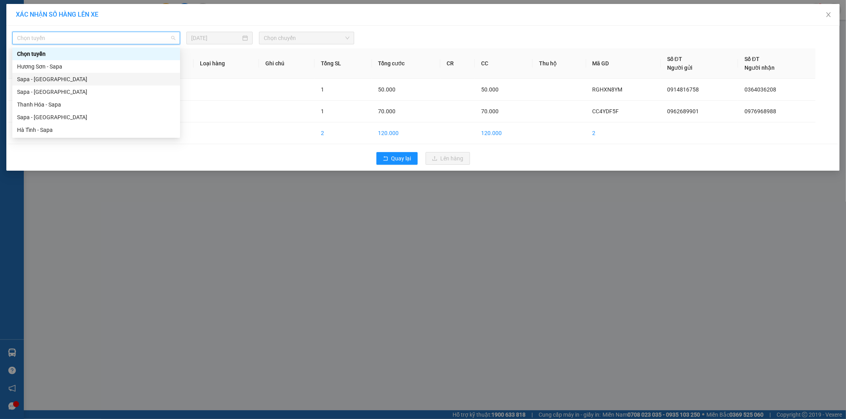
click at [63, 81] on div "Sapa - [GEOGRAPHIC_DATA]" at bounding box center [96, 79] width 158 height 9
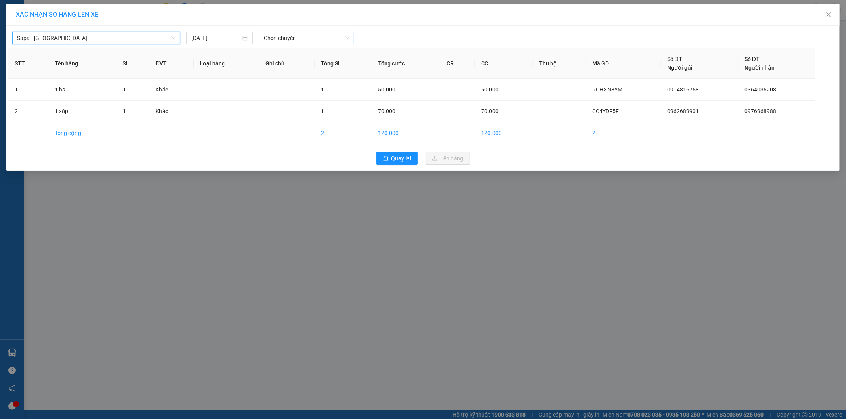
click at [302, 36] on span "Chọn chuyến" at bounding box center [307, 38] width 86 height 12
click at [301, 71] on div "17:30 - 24G-000.74" at bounding box center [295, 66] width 62 height 9
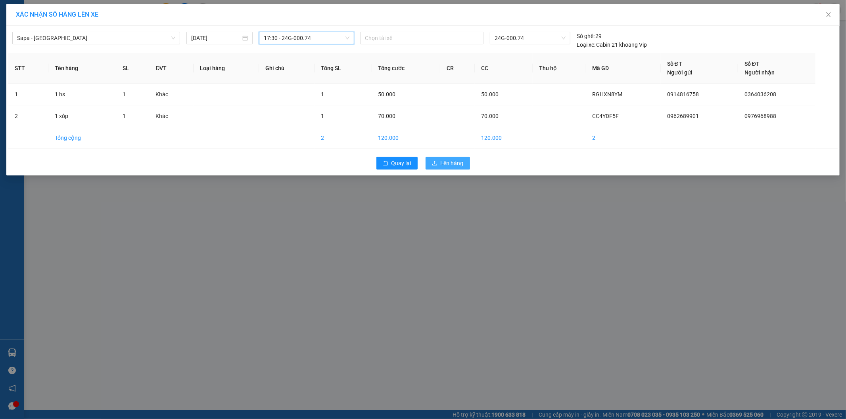
click at [432, 160] on button "Lên hàng" at bounding box center [447, 163] width 44 height 13
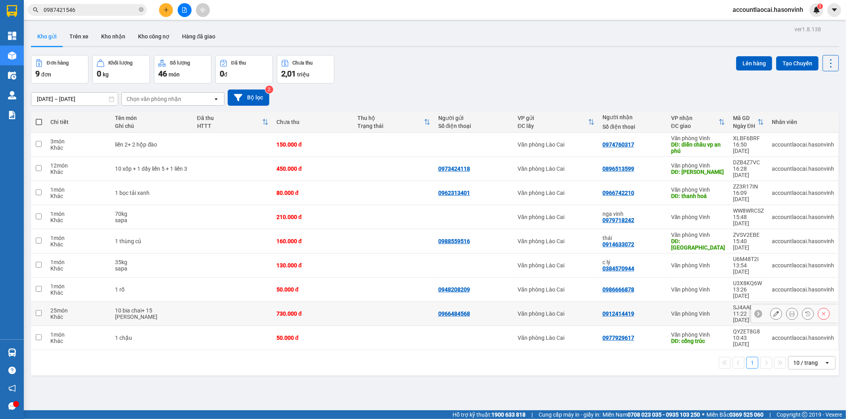
click at [383, 302] on td at bounding box center [393, 314] width 81 height 24
checkbox input "true"
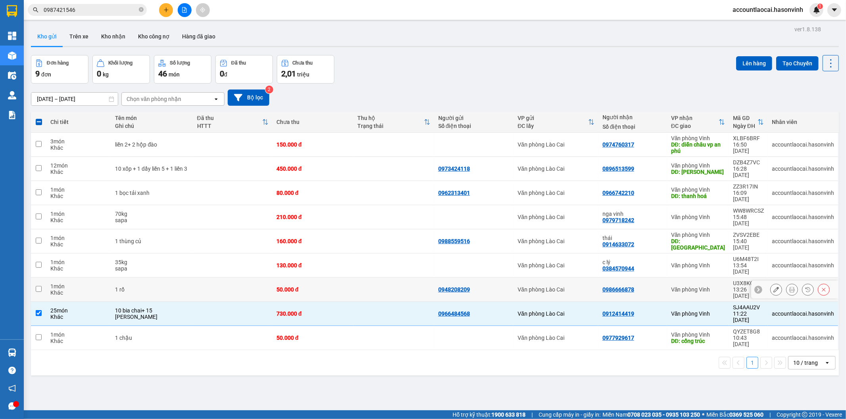
click at [365, 278] on td at bounding box center [393, 290] width 81 height 24
checkbox input "true"
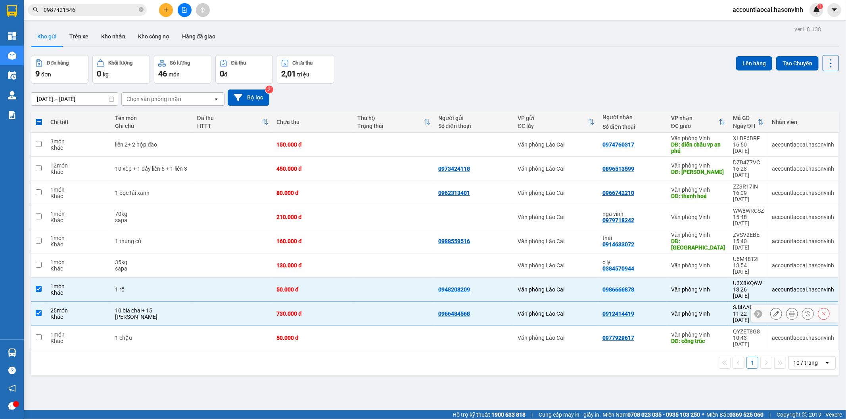
click at [369, 302] on td at bounding box center [393, 314] width 81 height 24
checkbox input "false"
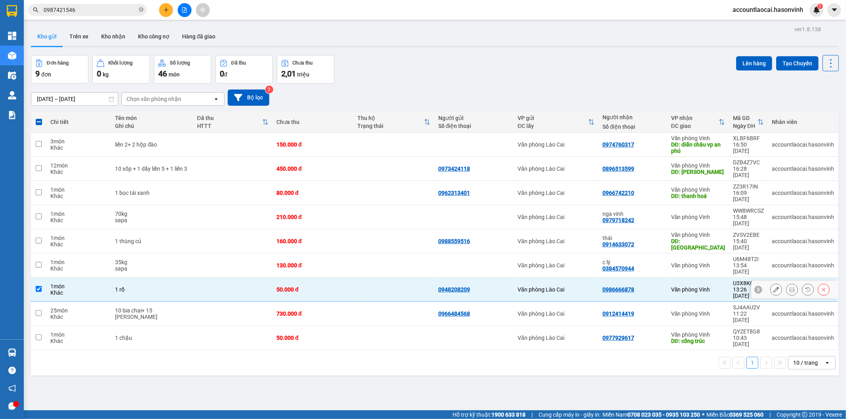
click at [368, 278] on td at bounding box center [393, 290] width 81 height 24
checkbox input "false"
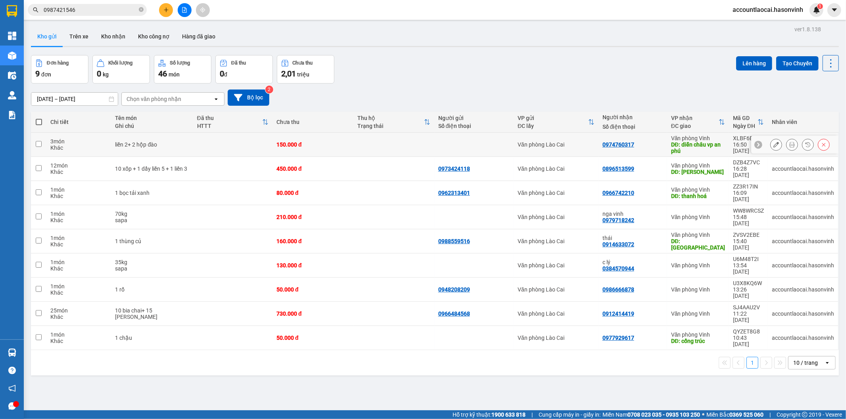
click at [297, 147] on div "150.000 đ" at bounding box center [312, 145] width 73 height 6
checkbox input "true"
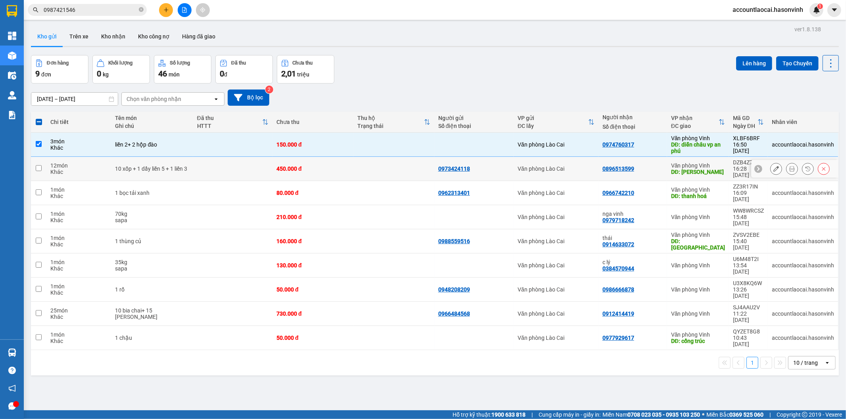
click at [303, 168] on div "450.000 đ" at bounding box center [312, 169] width 73 height 6
checkbox input "true"
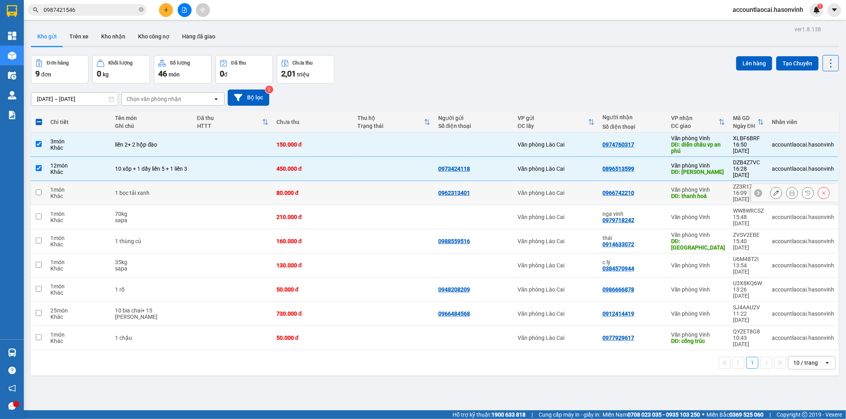
click at [291, 190] on div "80.000 đ" at bounding box center [312, 193] width 73 height 6
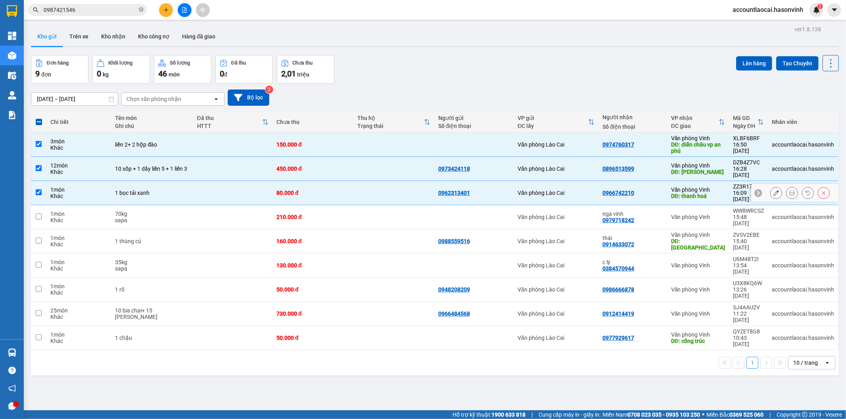
click at [291, 190] on div "80.000 đ" at bounding box center [312, 193] width 73 height 6
checkbox input "false"
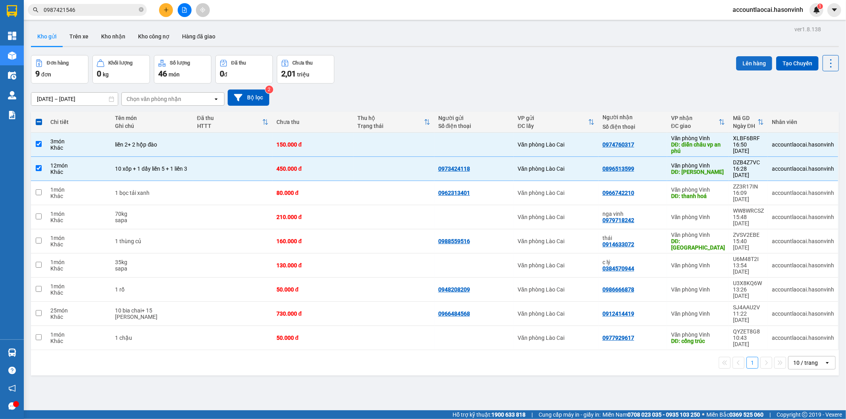
click at [756, 65] on button "Lên hàng" at bounding box center [754, 63] width 36 height 14
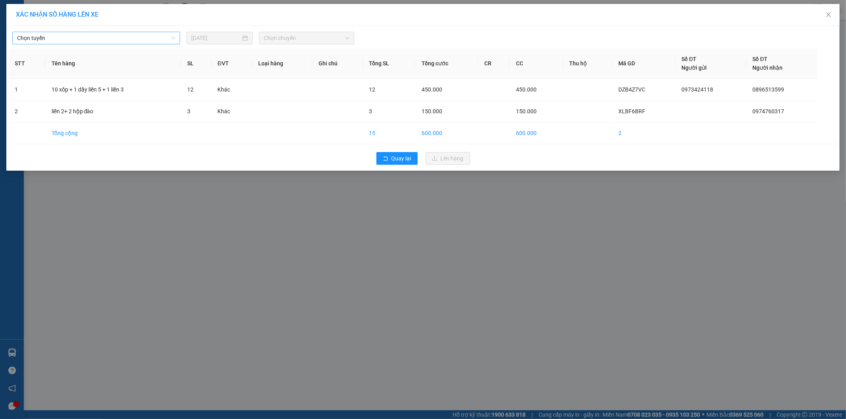
drag, startPoint x: 113, startPoint y: 35, endPoint x: 100, endPoint y: 44, distance: 16.4
click at [113, 35] on span "Chọn tuyến" at bounding box center [96, 38] width 158 height 12
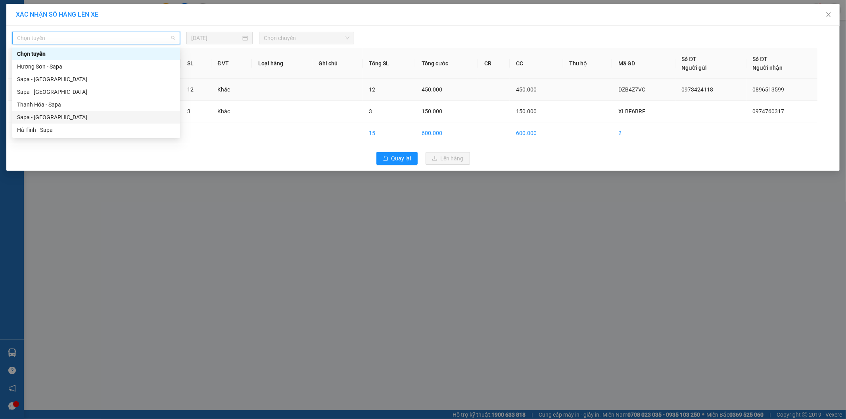
drag, startPoint x: 41, startPoint y: 114, endPoint x: 163, endPoint y: 83, distance: 126.3
click at [42, 114] on div "Sapa - [GEOGRAPHIC_DATA]" at bounding box center [96, 117] width 158 height 9
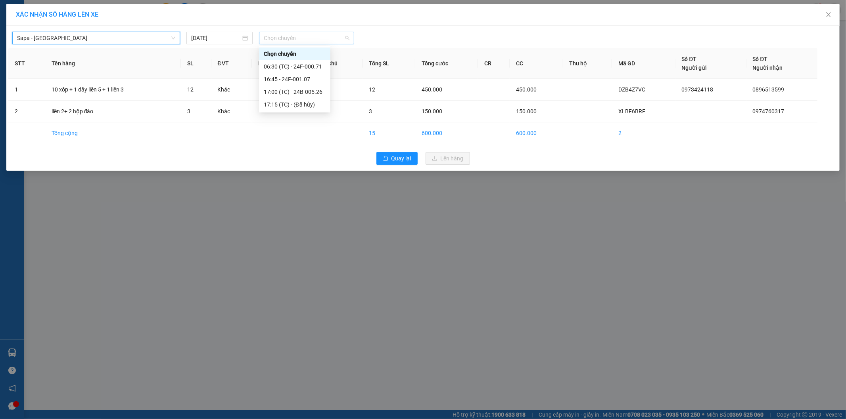
click at [312, 39] on span "Chọn chuyến" at bounding box center [307, 38] width 86 height 12
click at [305, 92] on div "17:00 (TC) - 24B-005.26" at bounding box center [295, 92] width 62 height 9
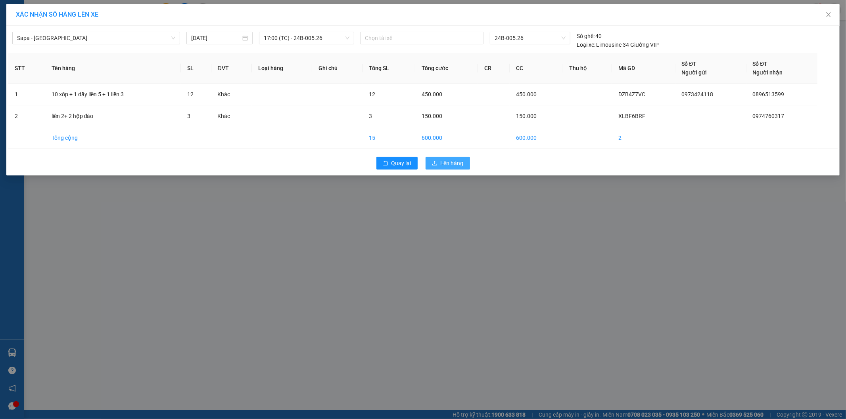
click at [446, 160] on span "Lên hàng" at bounding box center [451, 163] width 23 height 9
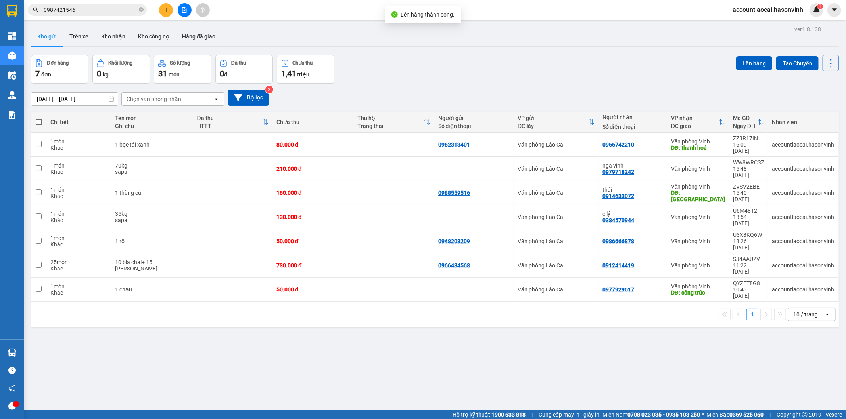
click at [188, 10] on button at bounding box center [185, 10] width 14 height 14
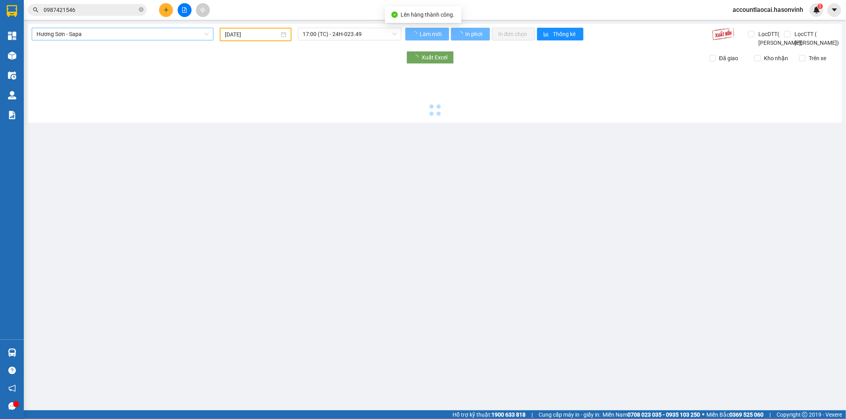
click at [120, 37] on span "Hương Sơn - Sapa" at bounding box center [122, 34] width 172 height 12
type input "[DATE]"
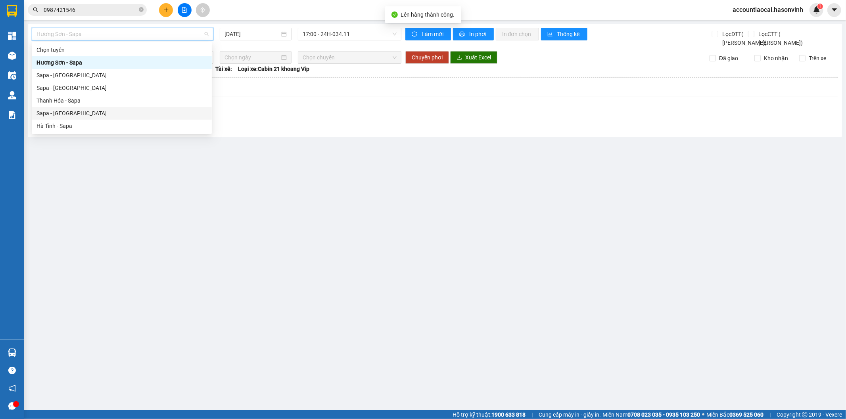
click at [66, 111] on div "Sapa - [GEOGRAPHIC_DATA]" at bounding box center [121, 113] width 170 height 9
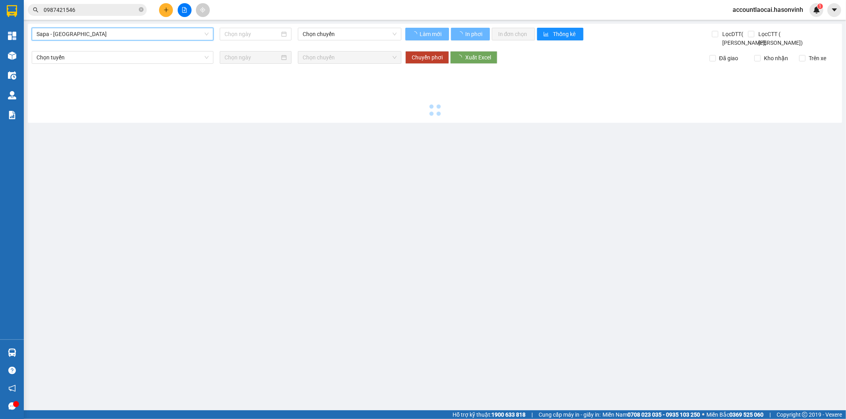
type input "[DATE]"
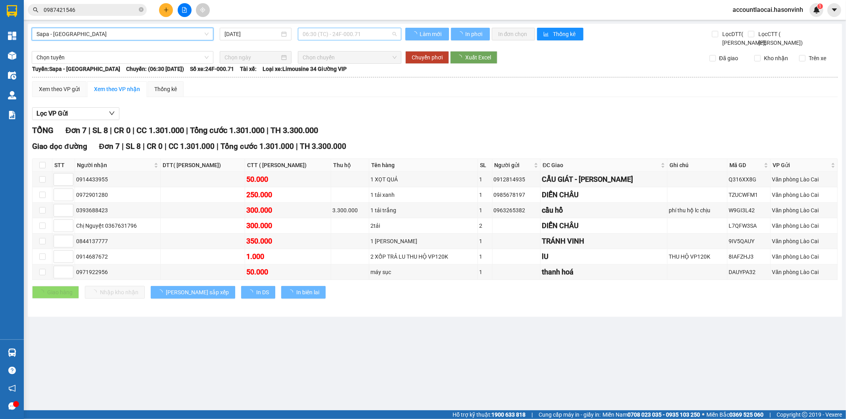
click at [345, 33] on span "06:30 (TC) - 24F-000.71" at bounding box center [350, 34] width 94 height 12
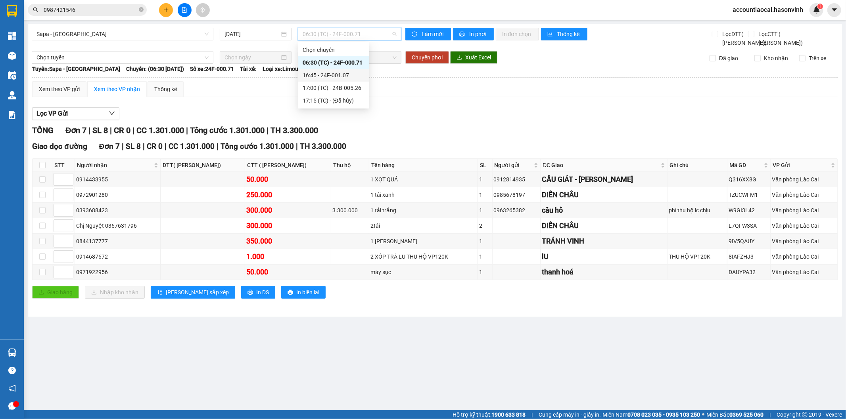
click at [335, 75] on div "16:45 - 24F-001.07" at bounding box center [334, 75] width 62 height 9
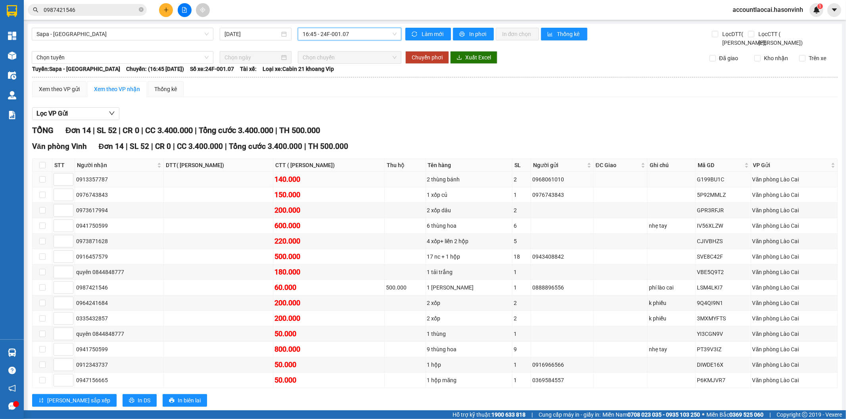
scroll to position [29, 0]
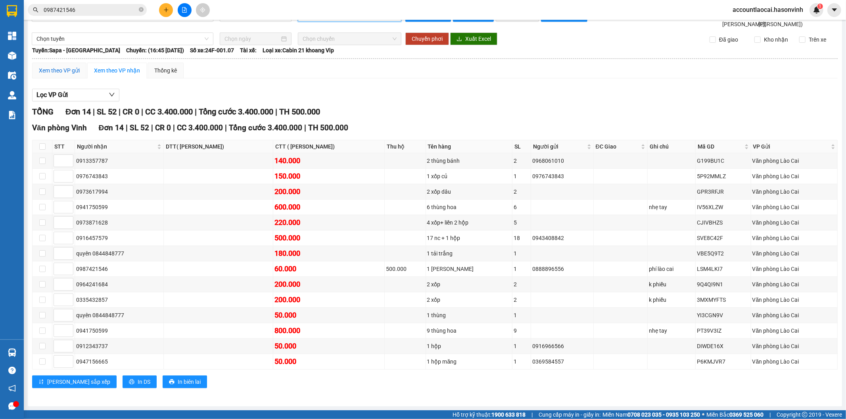
click at [69, 67] on div "Xem theo VP gửi" at bounding box center [59, 70] width 41 height 9
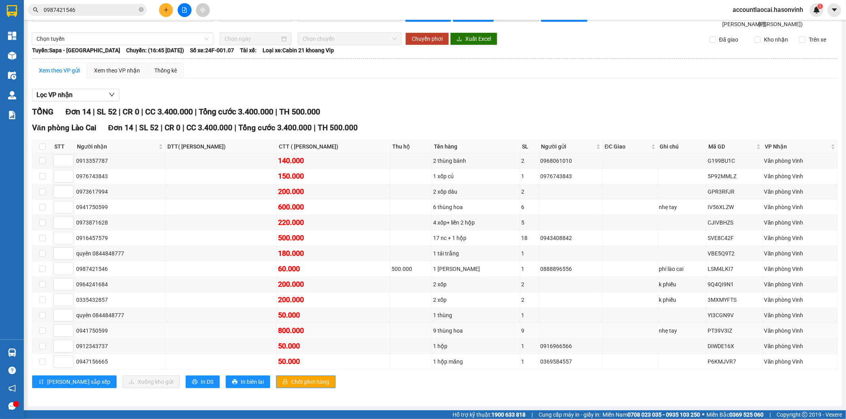
click at [38, 331] on td at bounding box center [43, 331] width 20 height 15
click at [41, 330] on input "checkbox" at bounding box center [42, 331] width 6 height 6
checkbox input "true"
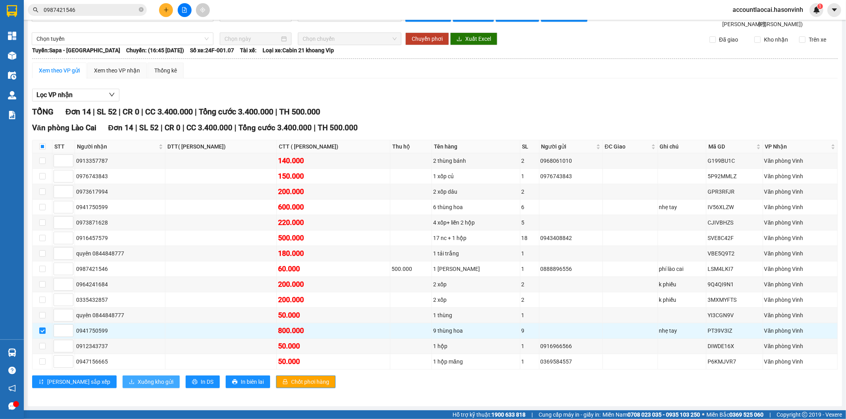
click at [138, 383] on span "Xuống kho gửi" at bounding box center [156, 382] width 36 height 9
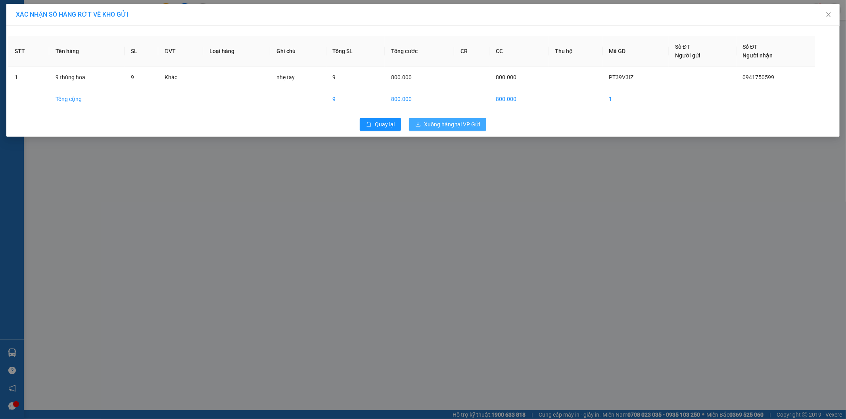
click at [437, 121] on span "Xuống hàng tại VP Gửi" at bounding box center [452, 124] width 56 height 9
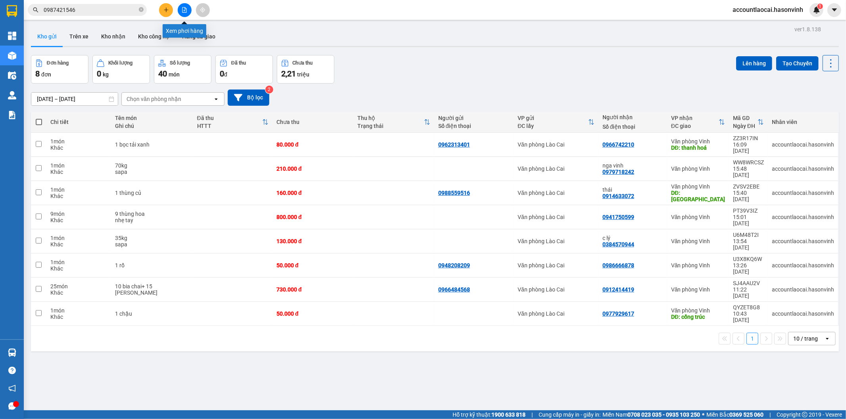
click at [182, 10] on icon "file-add" at bounding box center [184, 10] width 4 height 6
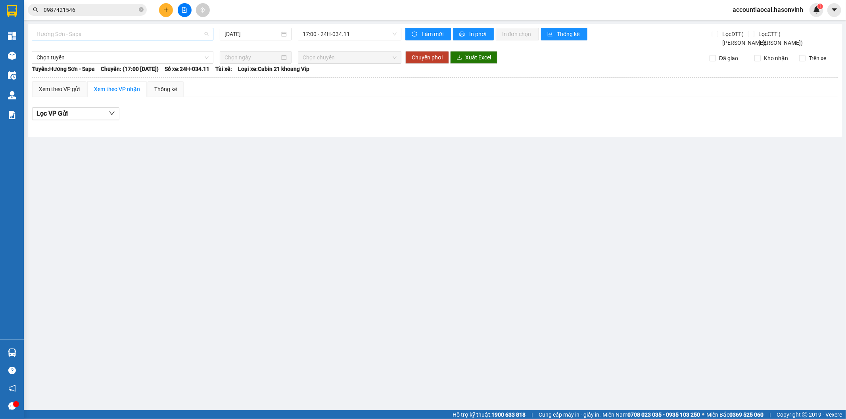
click at [121, 36] on span "Hương Sơn - Sapa" at bounding box center [122, 34] width 172 height 12
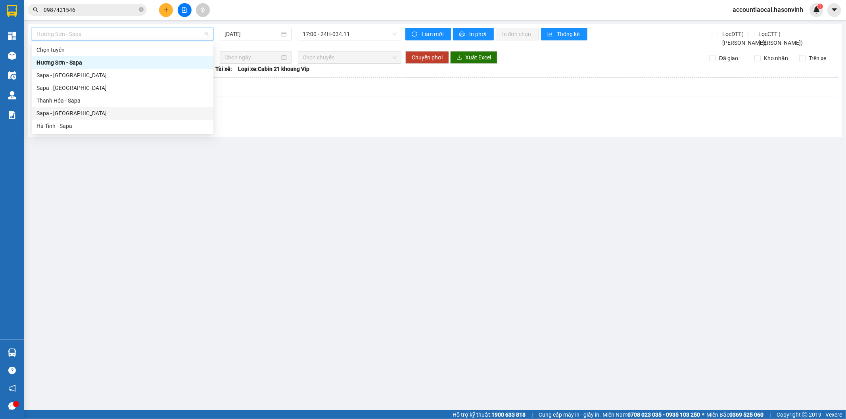
click at [66, 112] on div "Sapa - [GEOGRAPHIC_DATA]" at bounding box center [122, 113] width 172 height 9
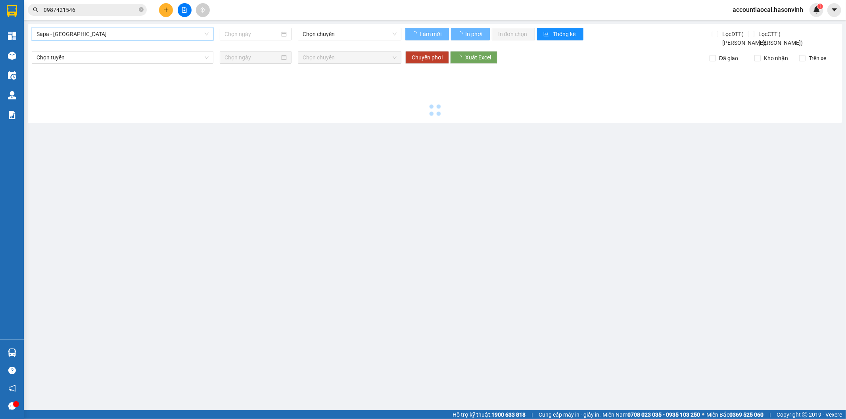
type input "[DATE]"
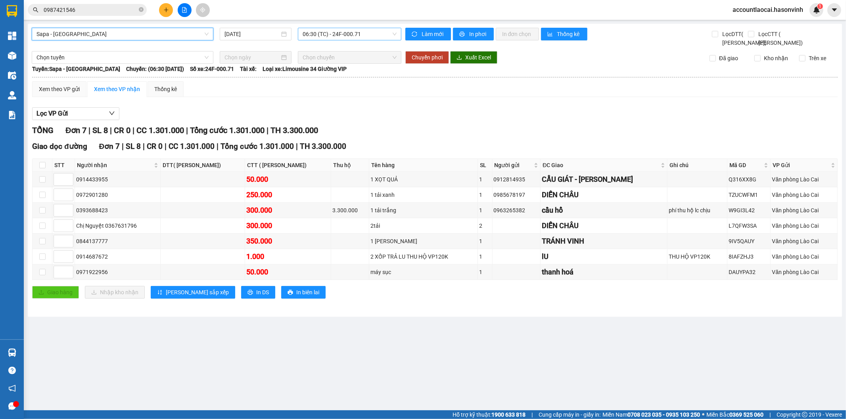
click at [314, 36] on span "06:30 (TC) - 24F-000.71" at bounding box center [350, 34] width 94 height 12
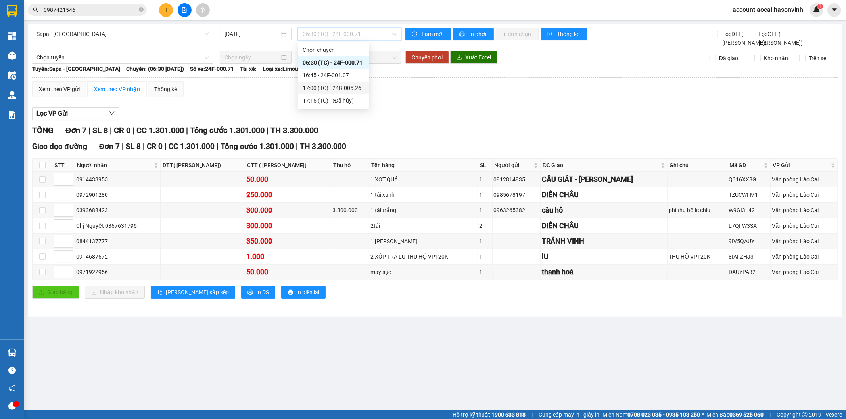
click at [339, 84] on div "17:00 (TC) - 24B-005.26" at bounding box center [334, 88] width 62 height 9
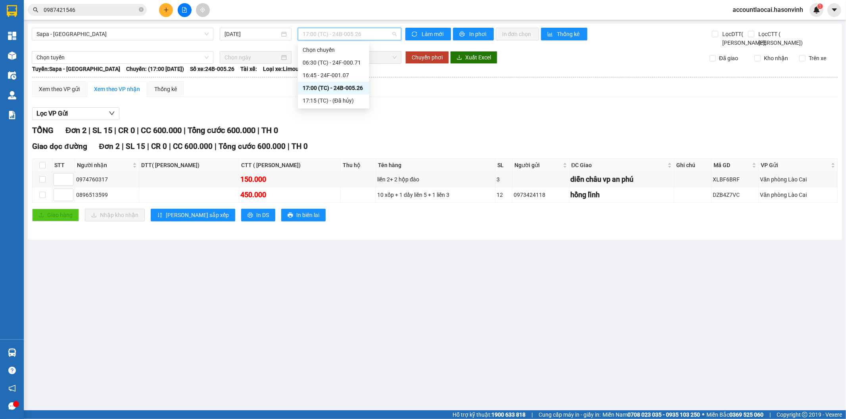
click at [331, 33] on span "17:00 (TC) - 24B-005.26" at bounding box center [350, 34] width 94 height 12
click at [337, 73] on div "16:45 - 24F-001.07" at bounding box center [334, 75] width 62 height 9
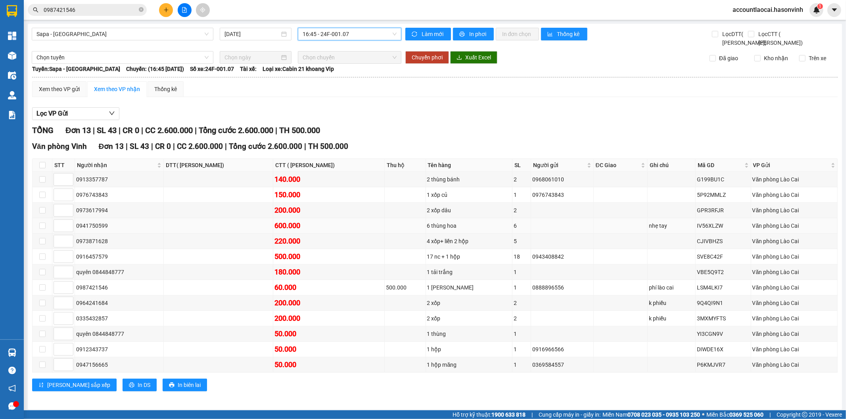
scroll to position [13, 0]
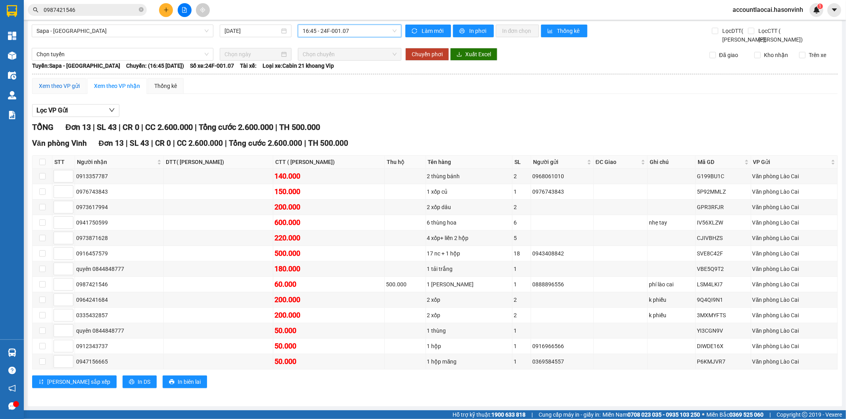
click at [65, 83] on div "Xem theo VP gửi" at bounding box center [59, 86] width 41 height 9
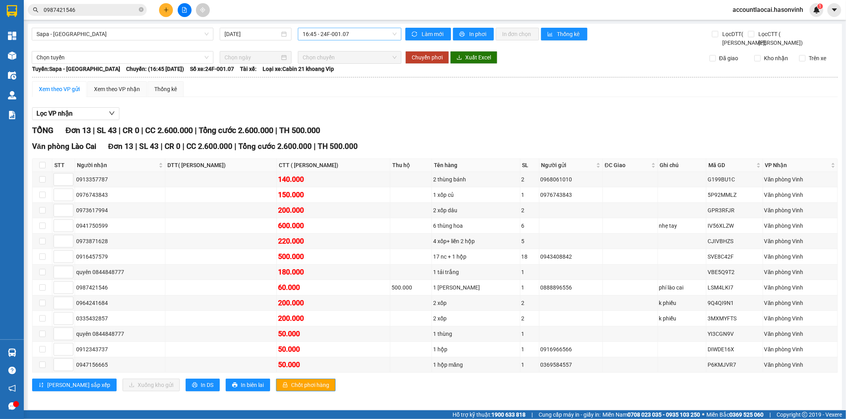
drag, startPoint x: 345, startPoint y: 42, endPoint x: 343, endPoint y: 36, distance: 6.9
click at [346, 38] on div "Sapa - [GEOGRAPHIC_DATA] [DATE] 16:45 - 24F-001.07" at bounding box center [217, 37] width 370 height 19
click at [343, 36] on span "16:45 - 24F-001.07" at bounding box center [350, 34] width 94 height 12
click at [346, 88] on div "17:00 (TC) - 24B-005.26" at bounding box center [331, 88] width 62 height 9
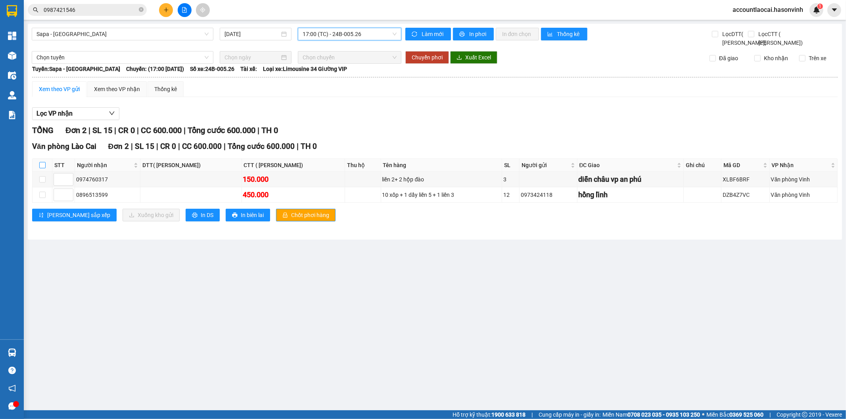
click at [44, 168] on input "checkbox" at bounding box center [42, 165] width 6 height 6
checkbox input "true"
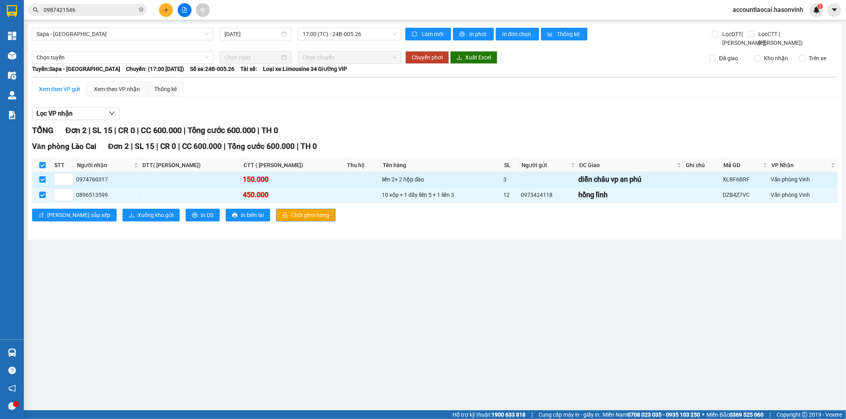
checkbox input "true"
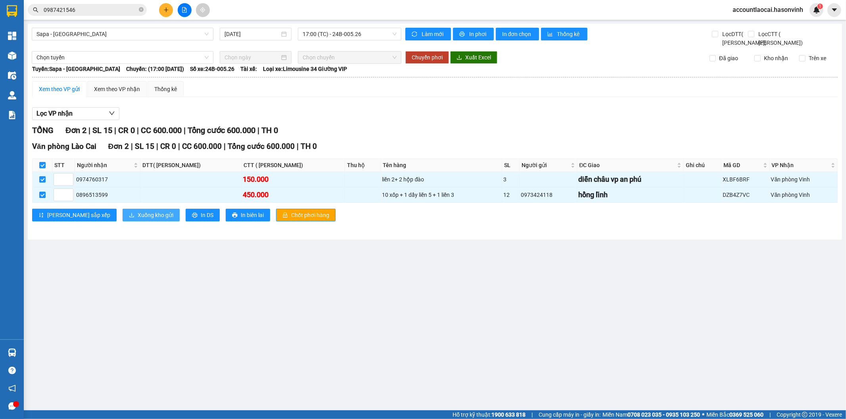
click at [138, 220] on span "Xuống kho gửi" at bounding box center [156, 215] width 36 height 9
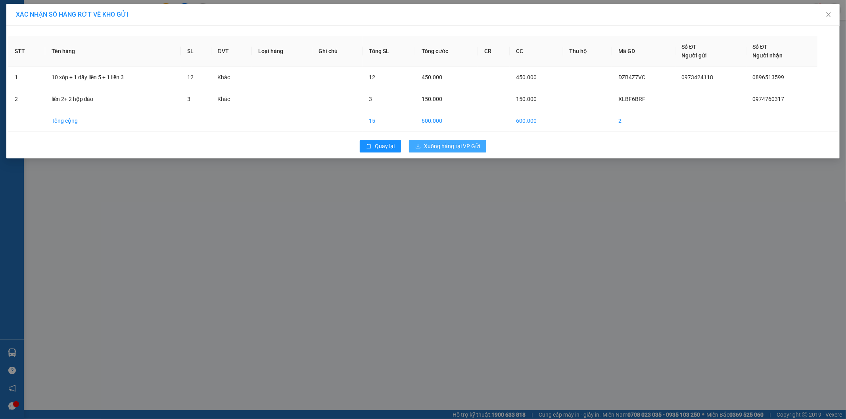
click at [445, 148] on span "Xuống hàng tại VP Gửi" at bounding box center [452, 146] width 56 height 9
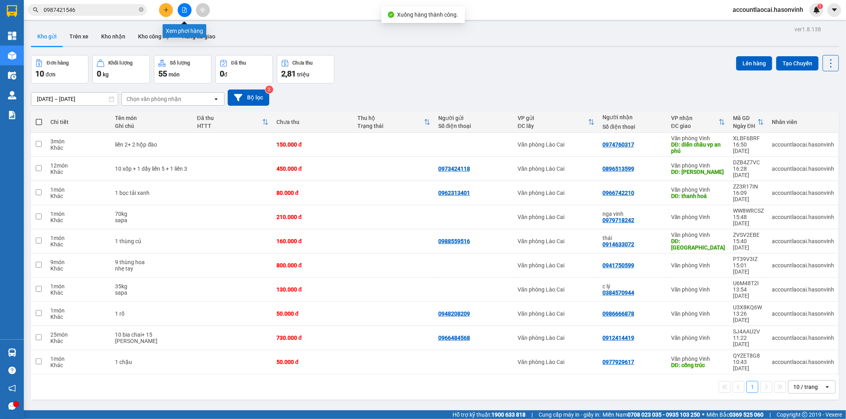
click at [187, 14] on button at bounding box center [185, 10] width 14 height 14
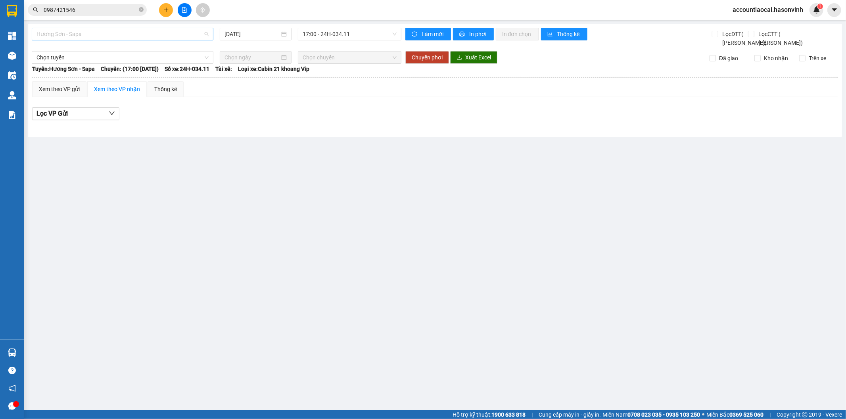
click at [106, 37] on span "Hương Sơn - Sapa" at bounding box center [122, 34] width 172 height 12
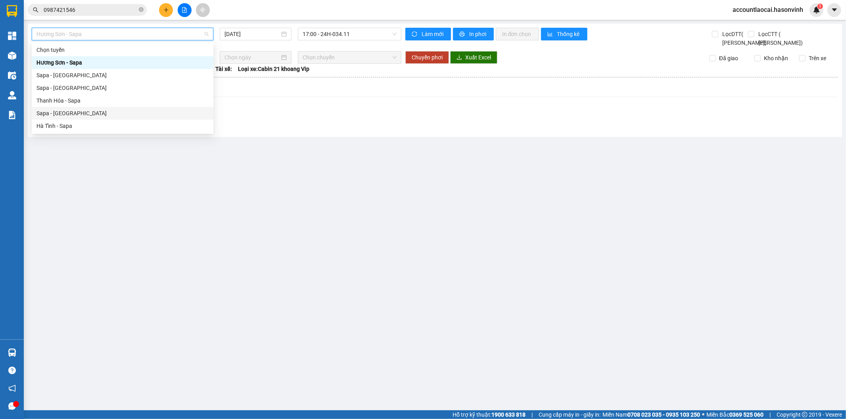
click at [74, 108] on div "Sapa - [GEOGRAPHIC_DATA]" at bounding box center [123, 113] width 182 height 13
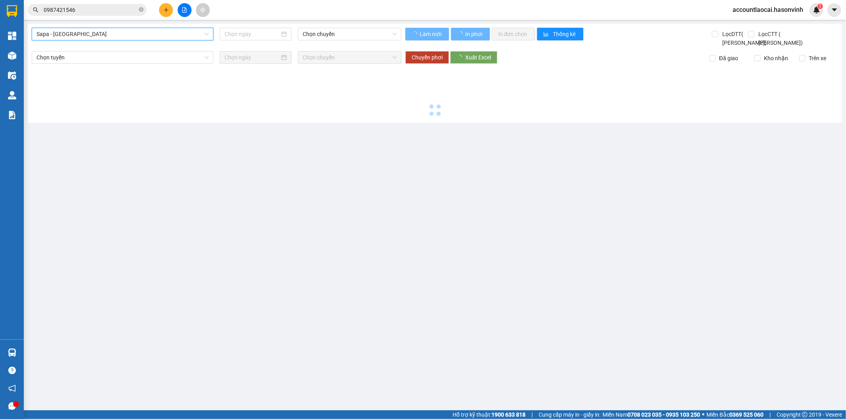
type input "[DATE]"
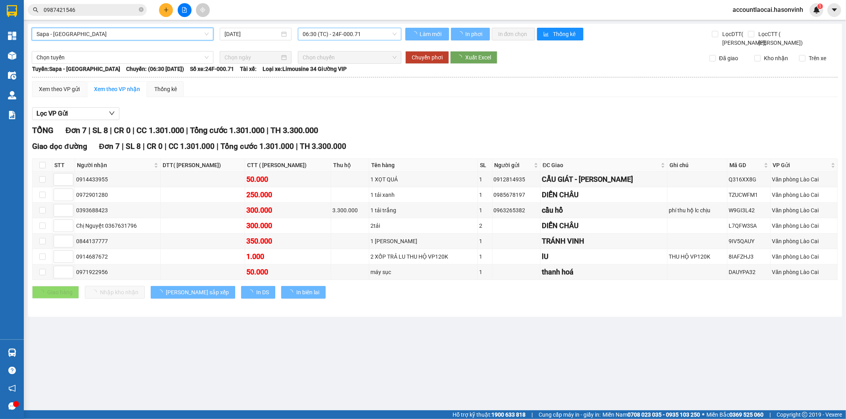
click at [330, 33] on span "06:30 (TC) - 24F-000.71" at bounding box center [350, 34] width 94 height 12
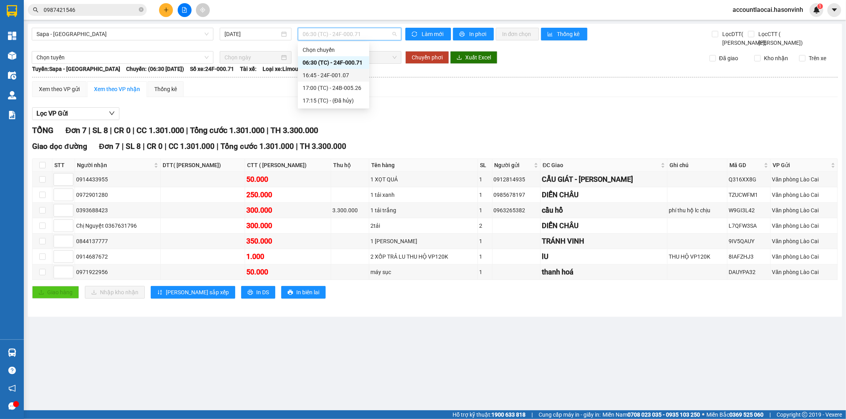
click at [333, 74] on div "16:45 - 24F-001.07" at bounding box center [334, 75] width 62 height 9
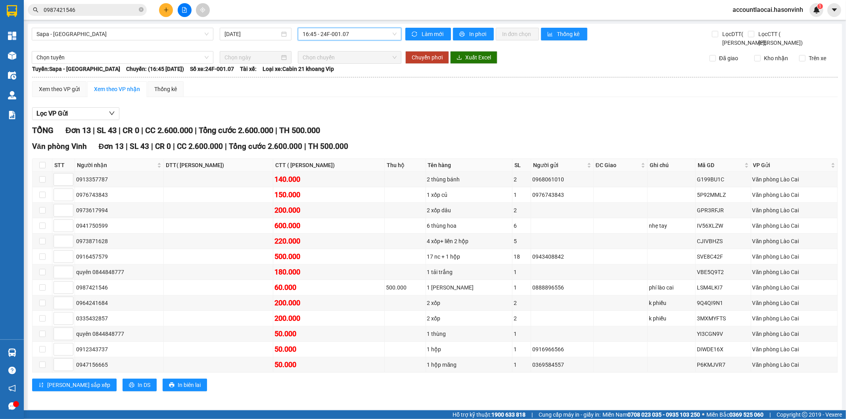
scroll to position [13, 0]
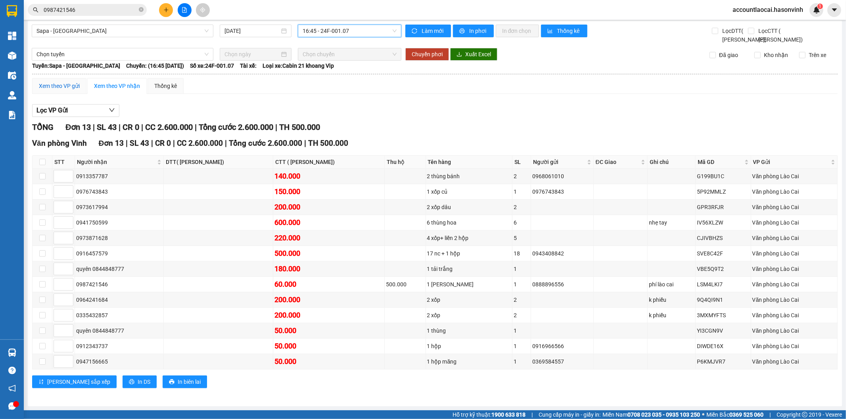
click at [57, 84] on div "Xem theo VP gửi" at bounding box center [59, 86] width 41 height 9
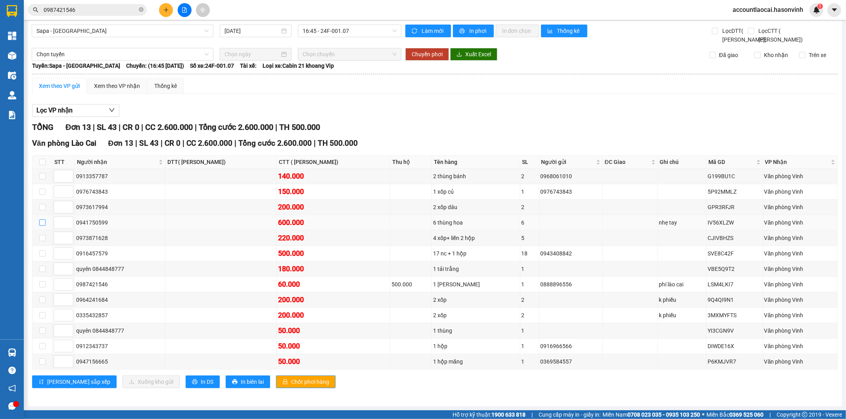
click at [41, 221] on input "checkbox" at bounding box center [42, 223] width 6 height 6
checkbox input "true"
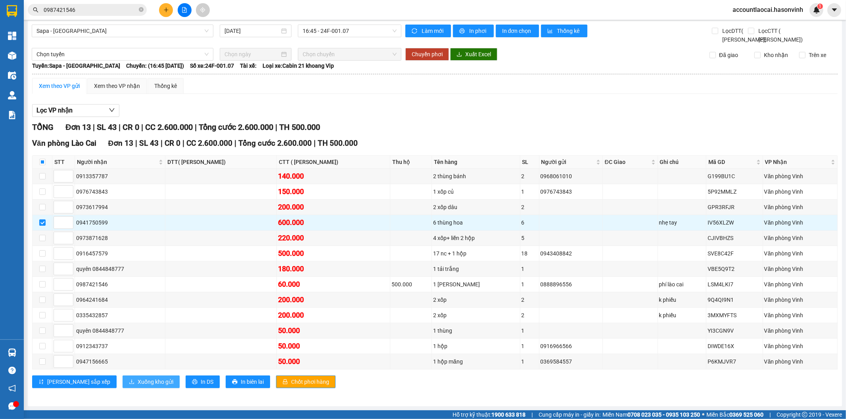
click at [138, 385] on span "Xuống kho gửi" at bounding box center [156, 382] width 36 height 9
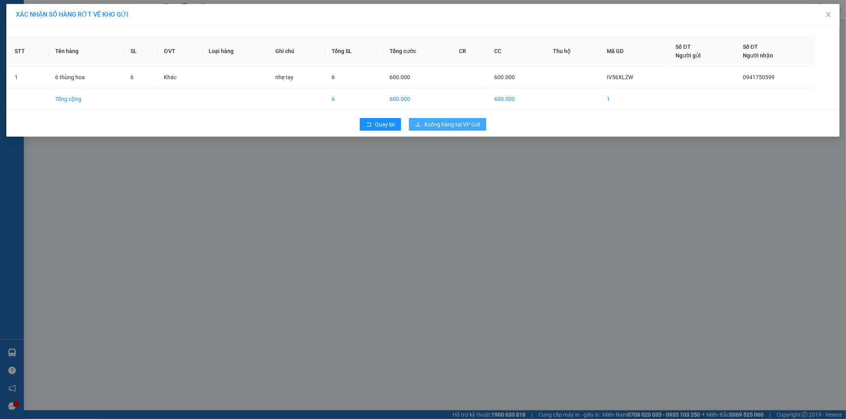
click at [479, 123] on span "Xuống hàng tại VP Gửi" at bounding box center [452, 124] width 56 height 9
